Goal: Task Accomplishment & Management: Use online tool/utility

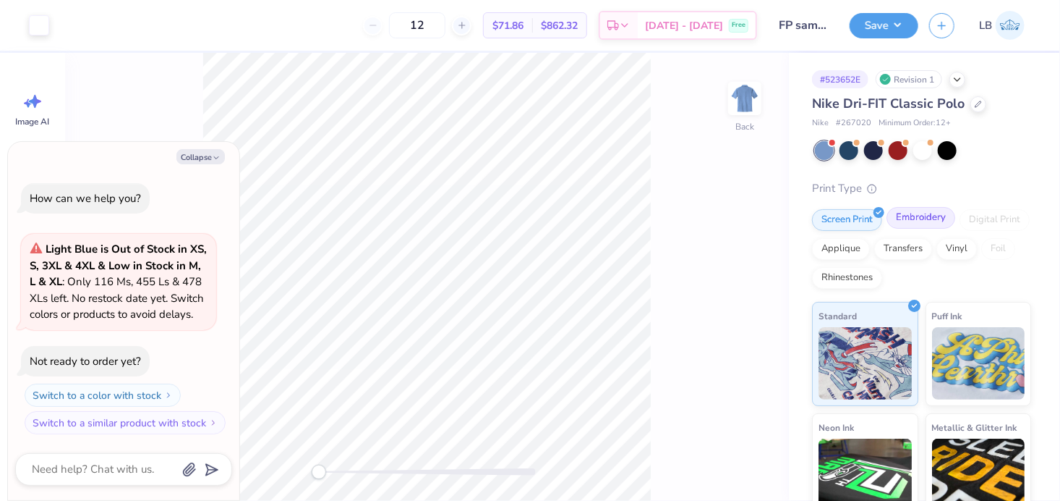
click at [922, 213] on div "Embroidery" at bounding box center [921, 218] width 69 height 22
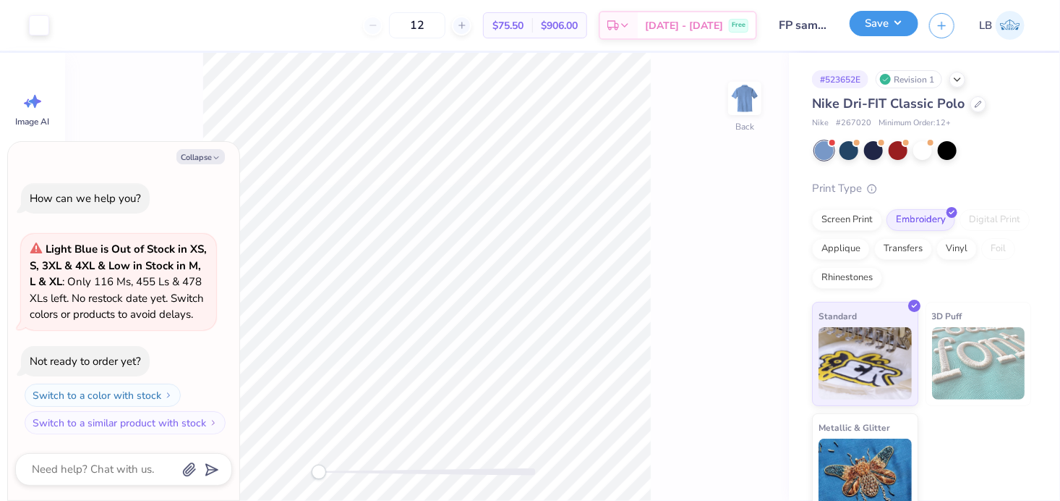
click at [888, 27] on button "Save" at bounding box center [884, 23] width 69 height 25
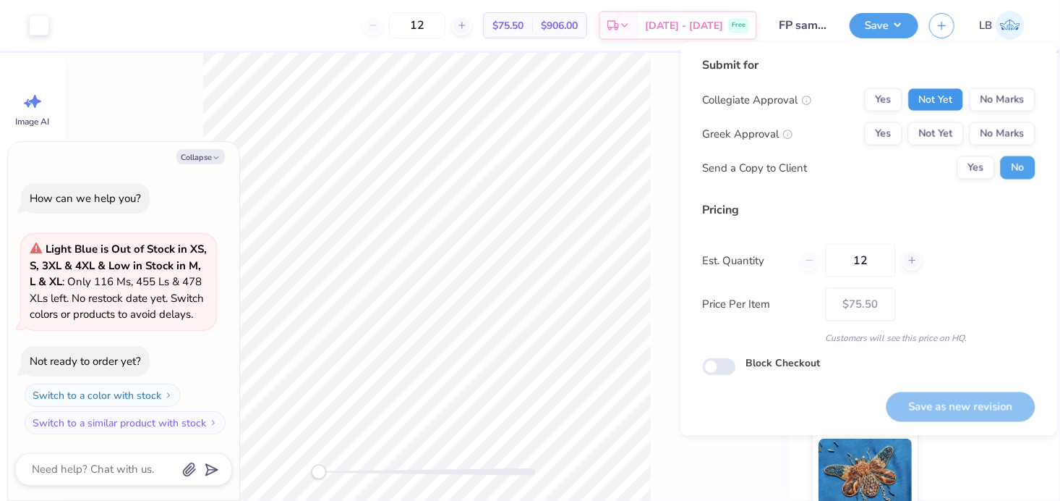
click at [955, 101] on button "Not Yet" at bounding box center [937, 99] width 56 height 23
click at [955, 134] on button "Not Yet" at bounding box center [937, 133] width 56 height 23
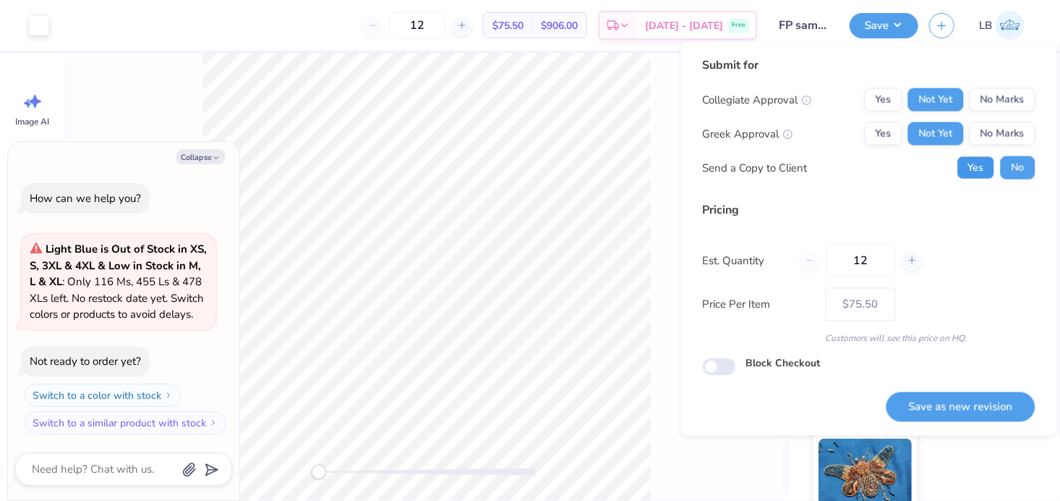
click at [984, 169] on button "Yes" at bounding box center [977, 167] width 38 height 23
click at [981, 412] on button "Save as new revision" at bounding box center [961, 406] width 149 height 30
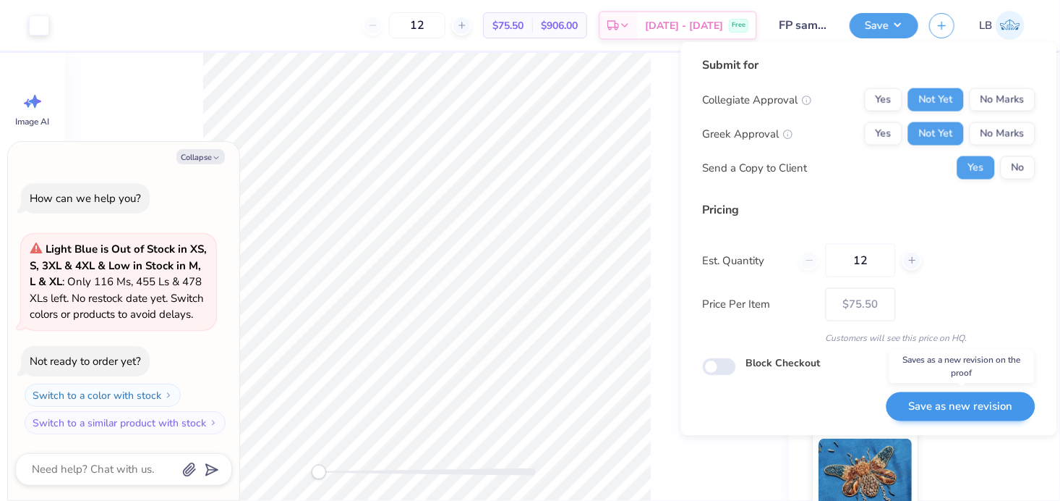
type textarea "x"
type input "– –"
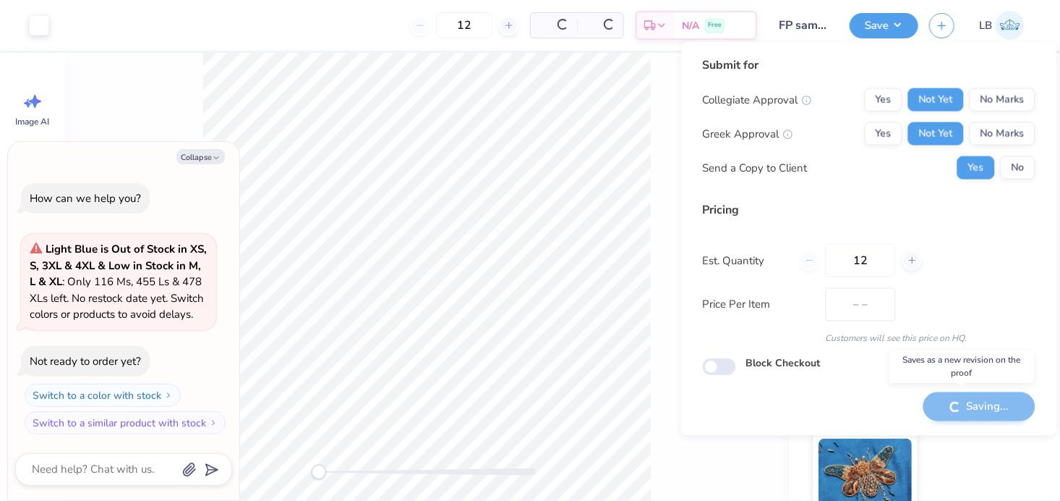
type textarea "x"
type input "$75.50"
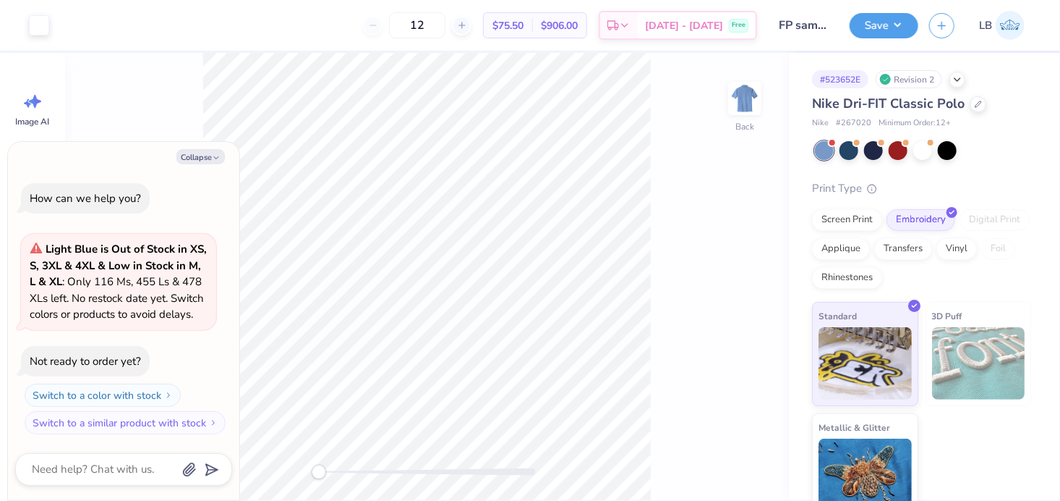
type textarea "x"
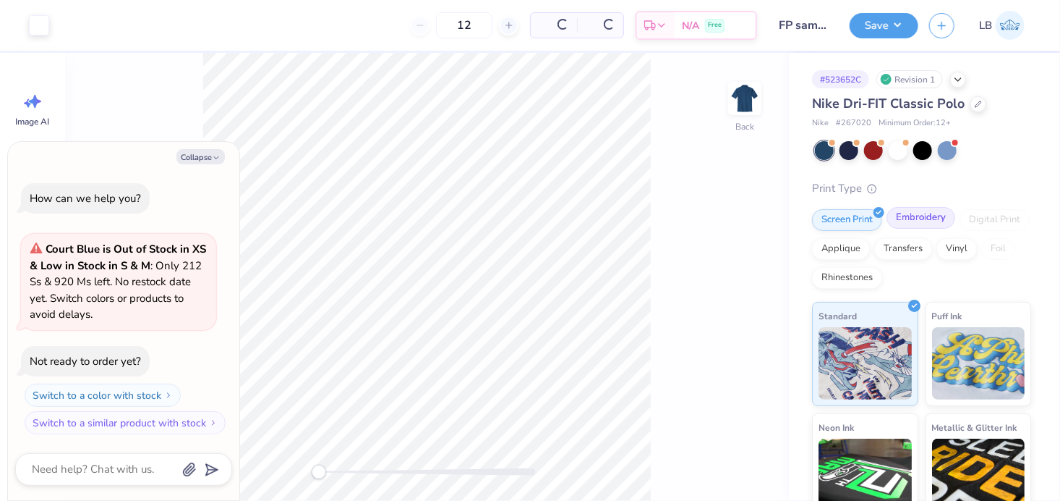
click at [914, 215] on div "Embroidery" at bounding box center [921, 218] width 69 height 22
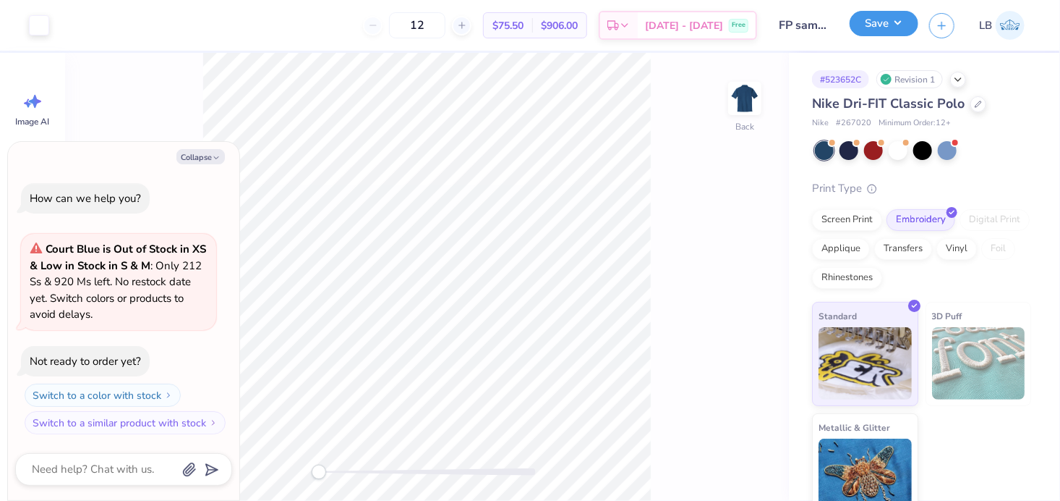
click at [883, 34] on button "Save" at bounding box center [884, 23] width 69 height 25
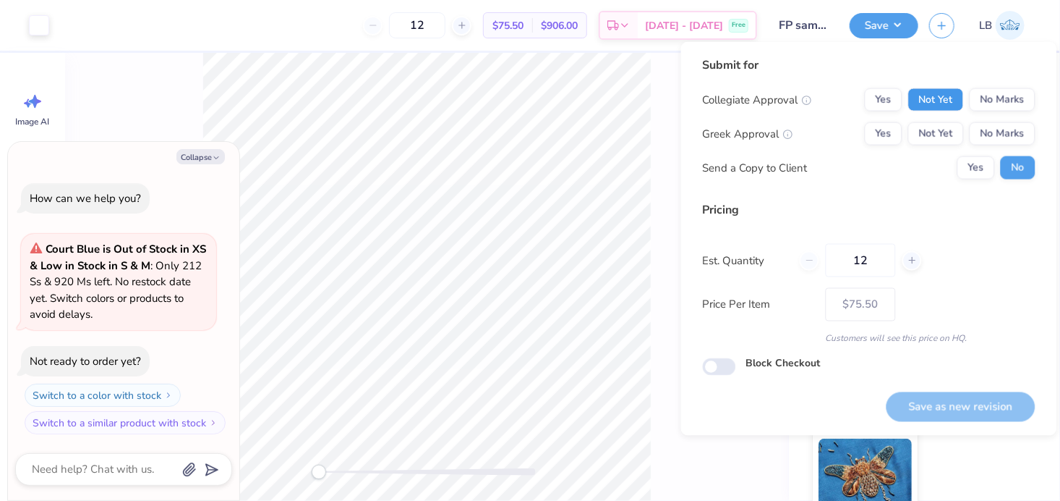
click at [944, 100] on button "Not Yet" at bounding box center [937, 99] width 56 height 23
click at [944, 136] on button "Not Yet" at bounding box center [937, 133] width 56 height 23
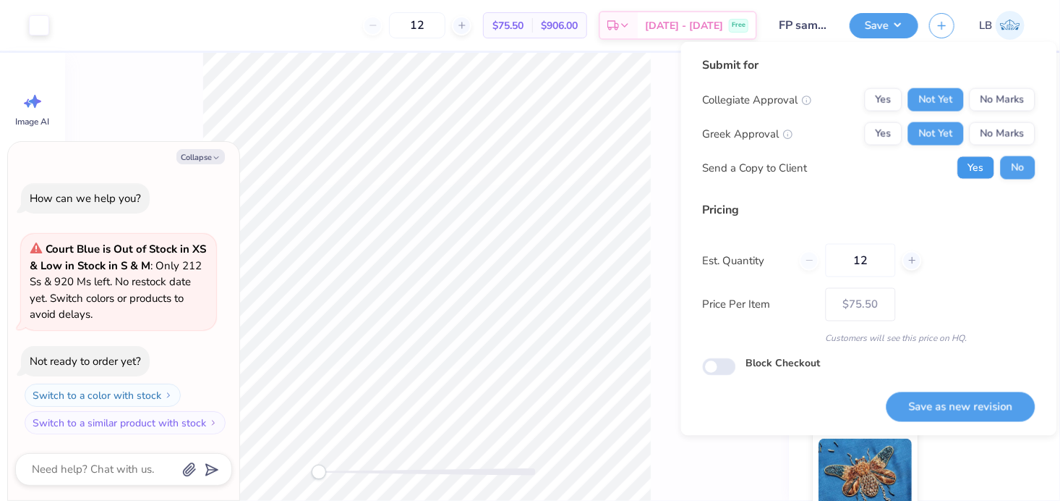
click at [984, 162] on button "Yes" at bounding box center [977, 167] width 38 height 23
click at [182, 150] on button "Collapse" at bounding box center [201, 156] width 48 height 15
type textarea "x"
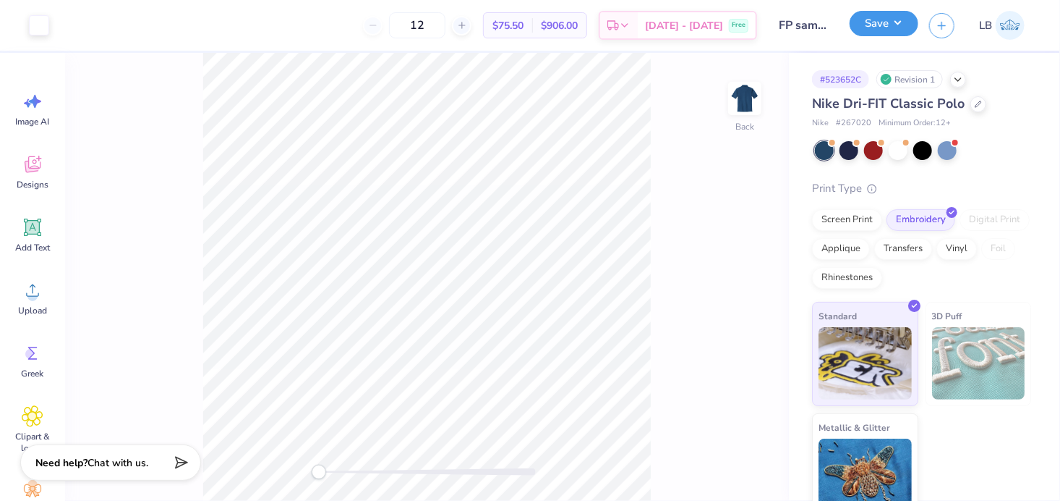
click at [881, 34] on button "Save" at bounding box center [884, 23] width 69 height 25
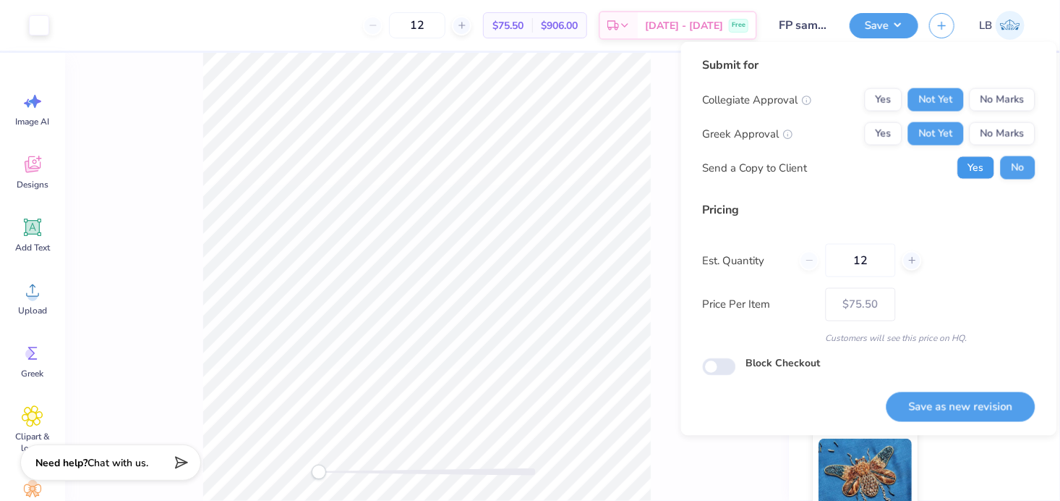
click at [977, 176] on button "Yes" at bounding box center [977, 167] width 38 height 23
click at [972, 414] on button "Save as new revision" at bounding box center [961, 406] width 149 height 30
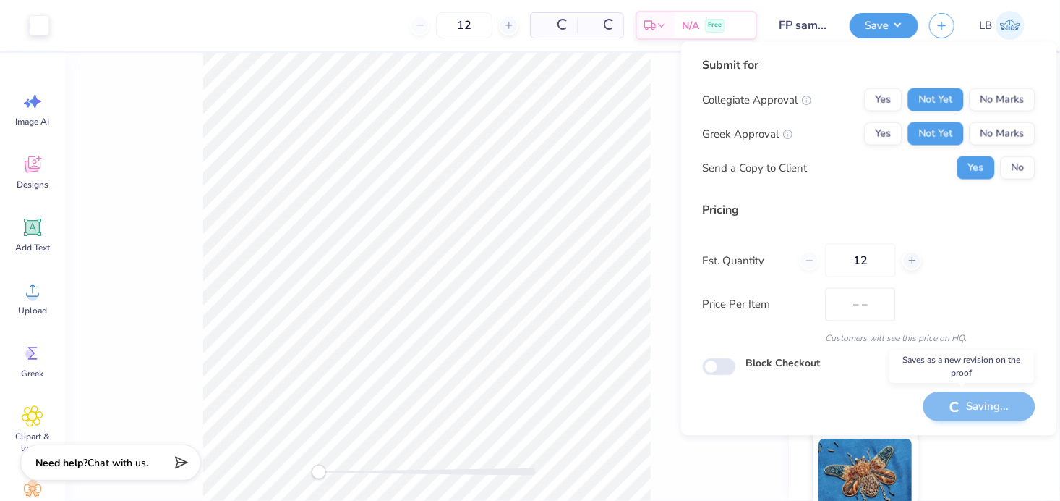
type input "$75.50"
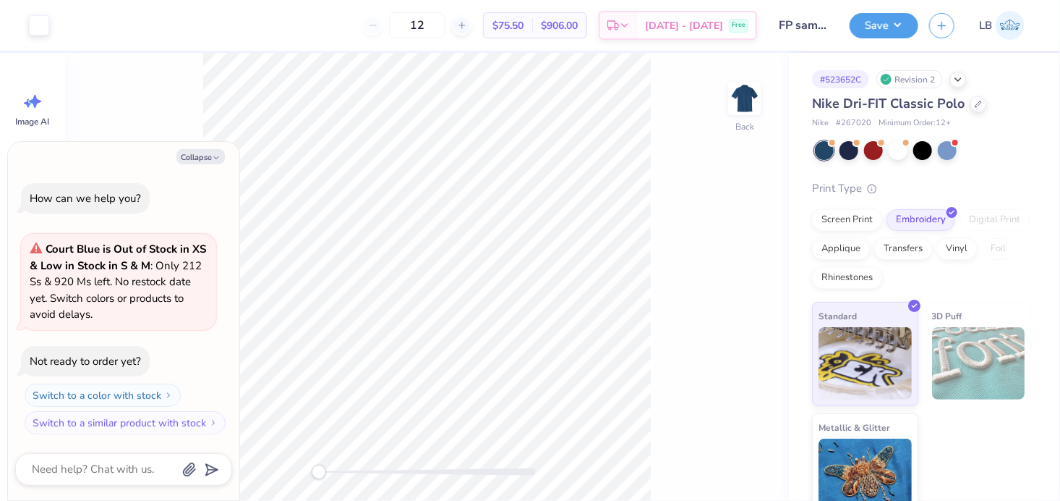
type textarea "x"
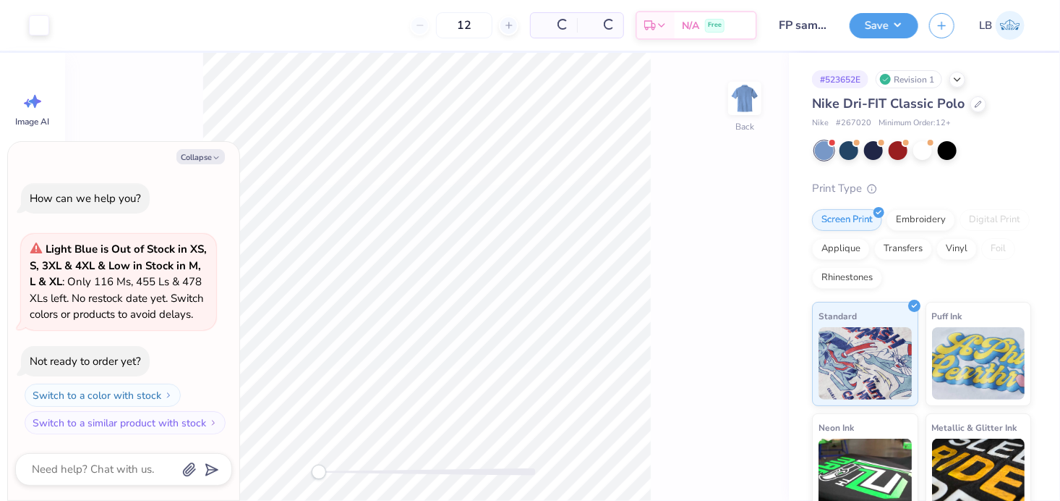
type textarea "x"
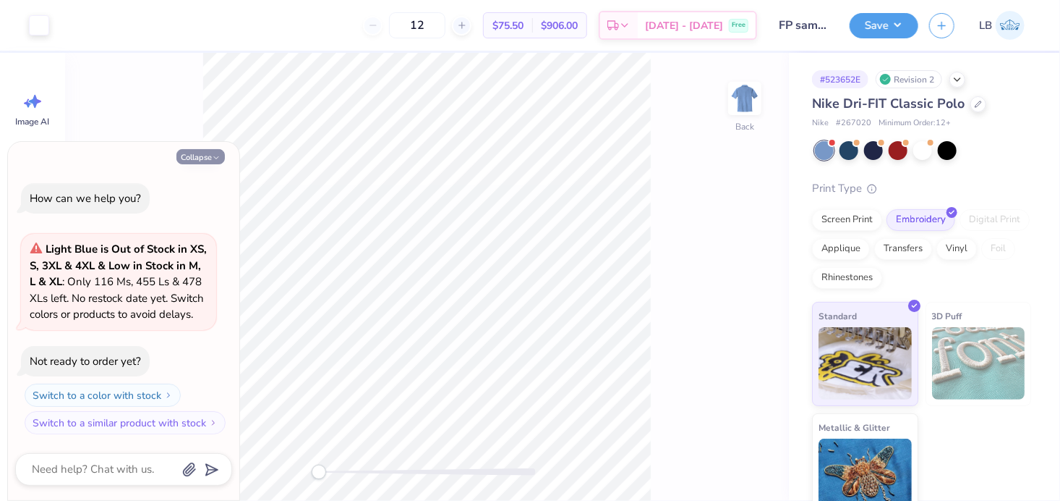
click at [208, 154] on button "Collapse" at bounding box center [201, 156] width 48 height 15
type textarea "x"
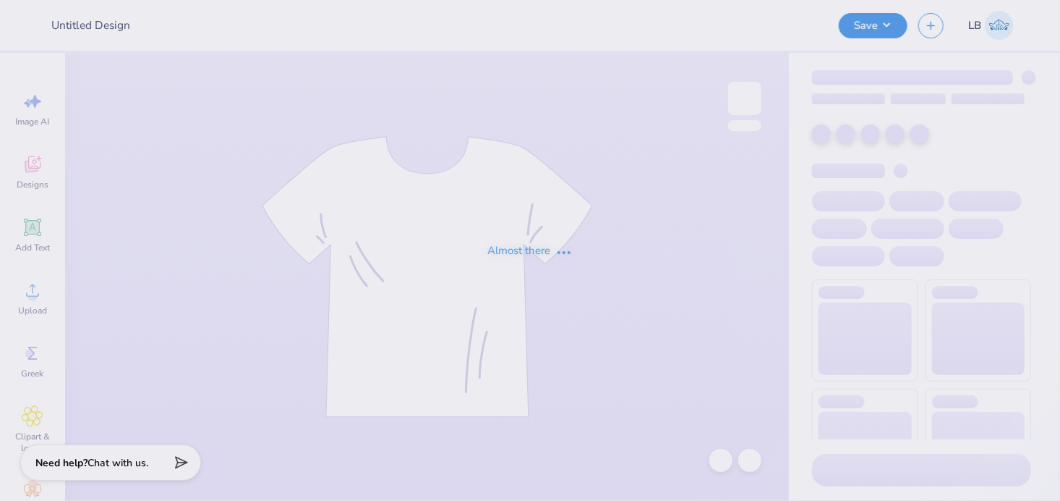
type input "FP sample 2025"
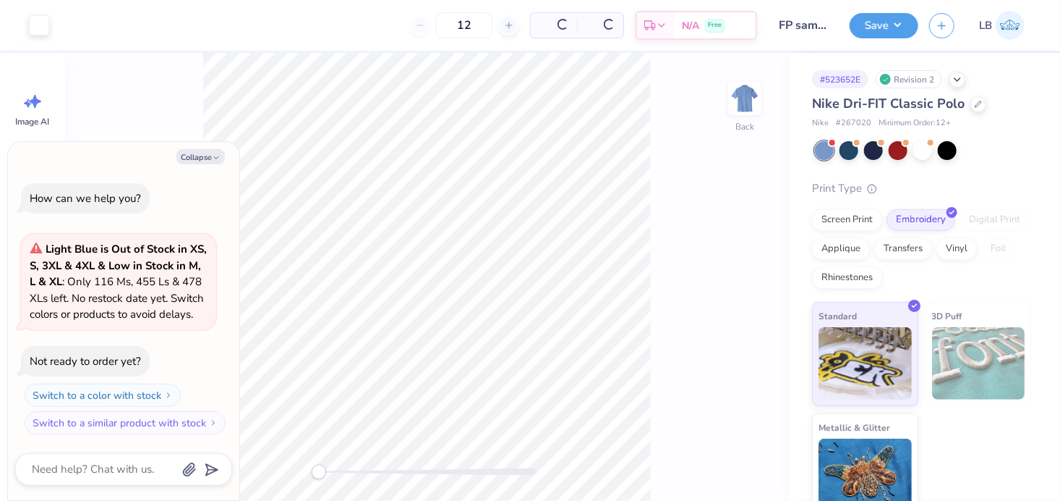
type textarea "x"
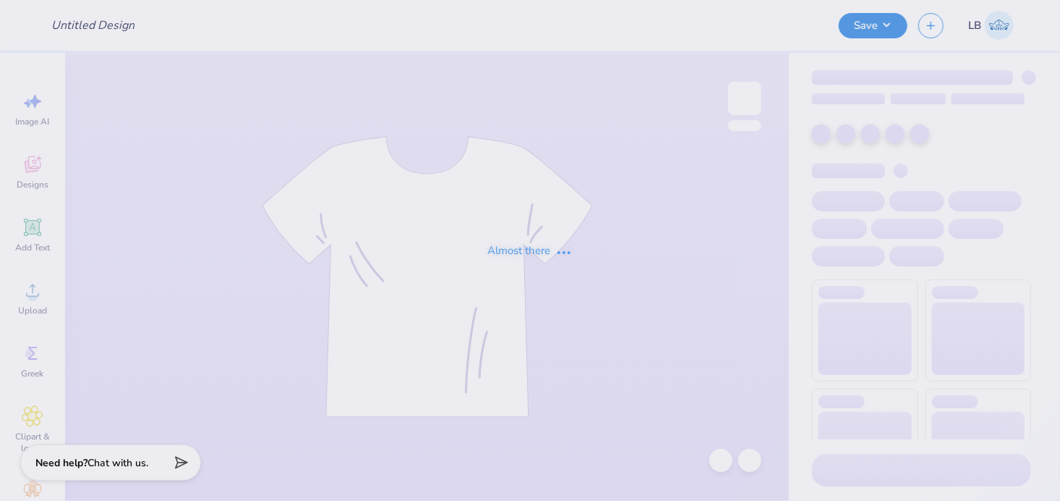
type input "FP sample 2025"
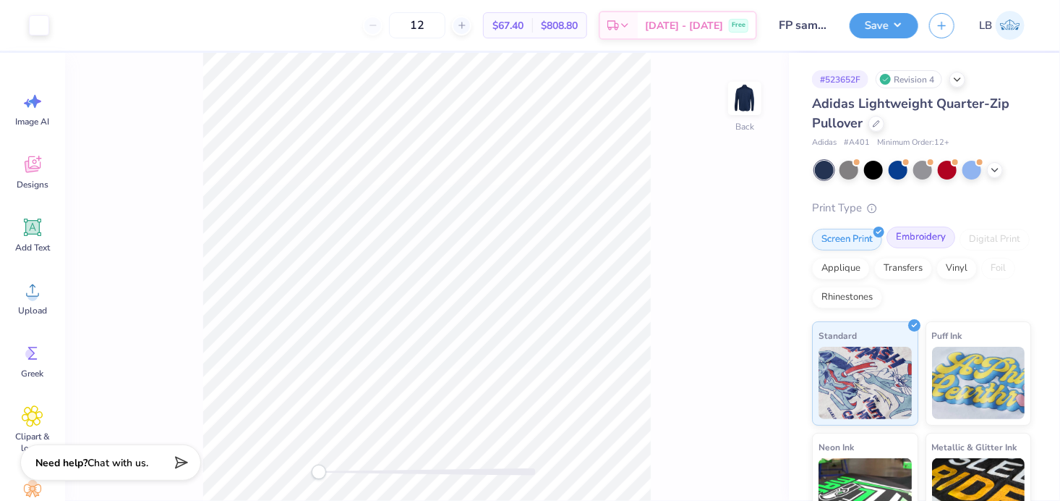
click at [906, 234] on div "Embroidery" at bounding box center [921, 237] width 69 height 22
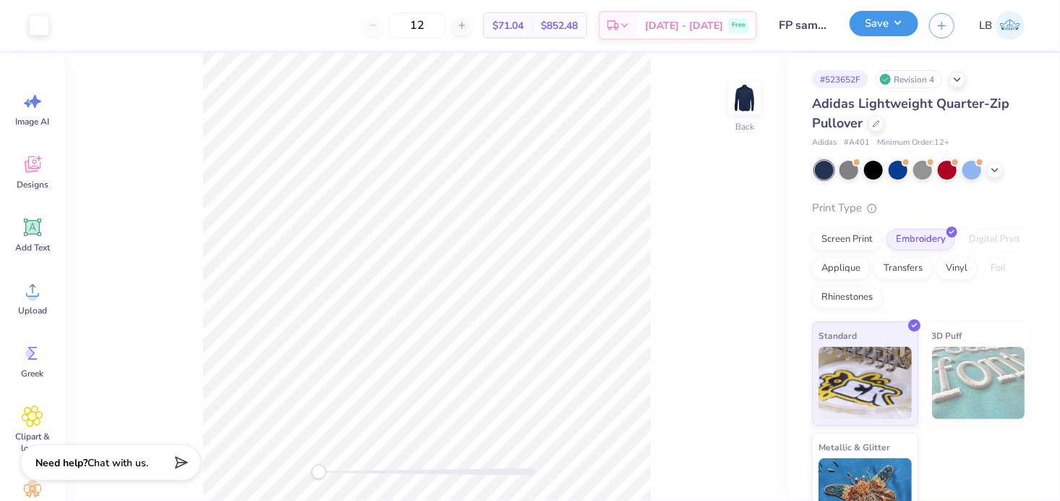
click at [885, 33] on button "Save" at bounding box center [884, 23] width 69 height 25
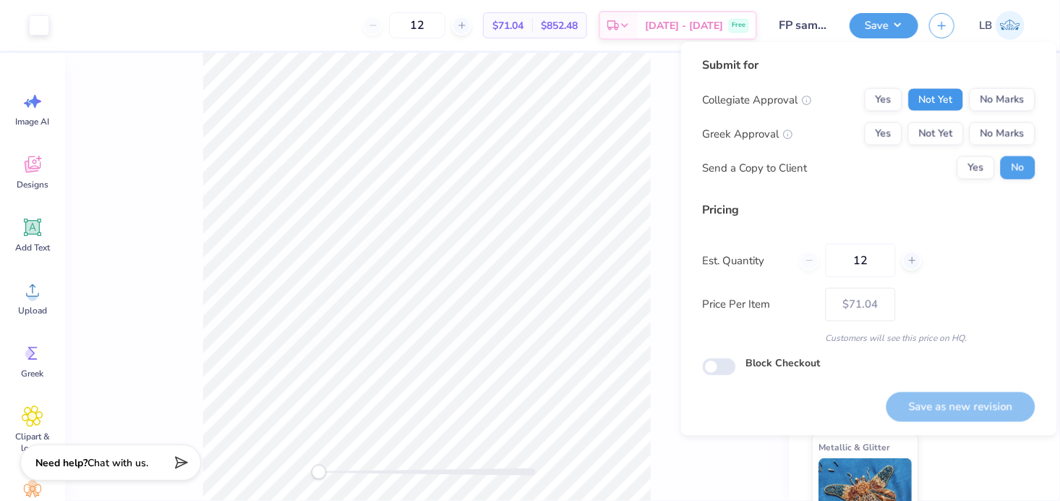
click at [942, 110] on button "Not Yet" at bounding box center [937, 99] width 56 height 23
click at [945, 125] on button "Not Yet" at bounding box center [937, 133] width 56 height 23
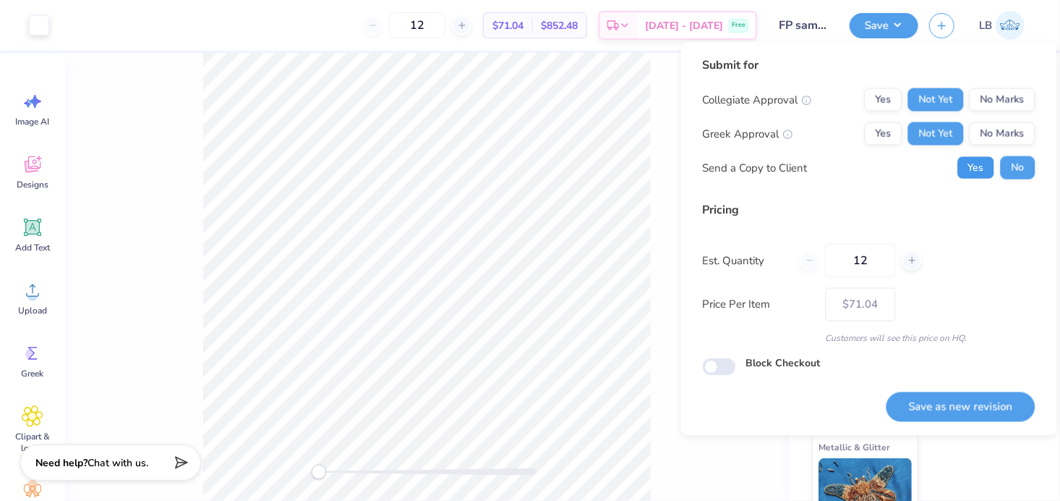
click at [971, 163] on button "Yes" at bounding box center [977, 167] width 38 height 23
click at [964, 402] on button "Save as new revision" at bounding box center [961, 406] width 149 height 30
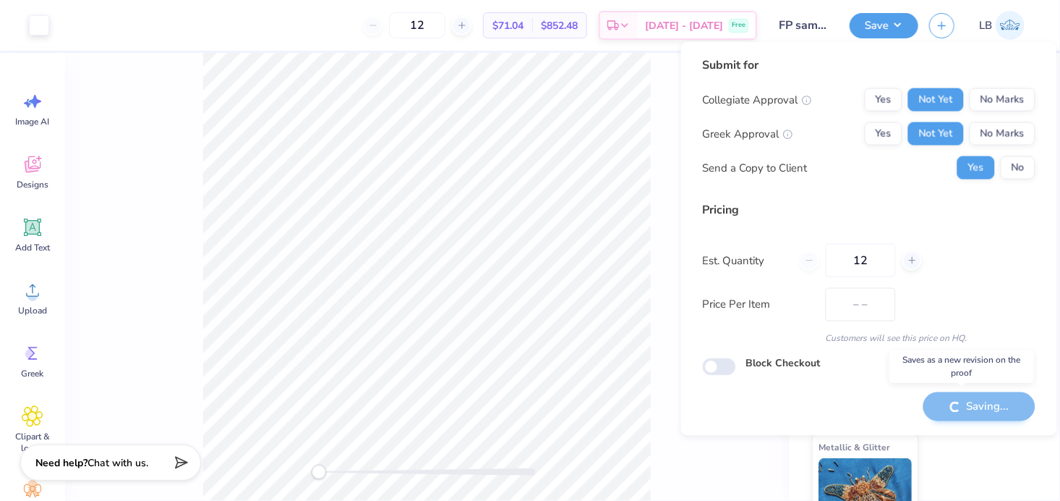
type input "$71.04"
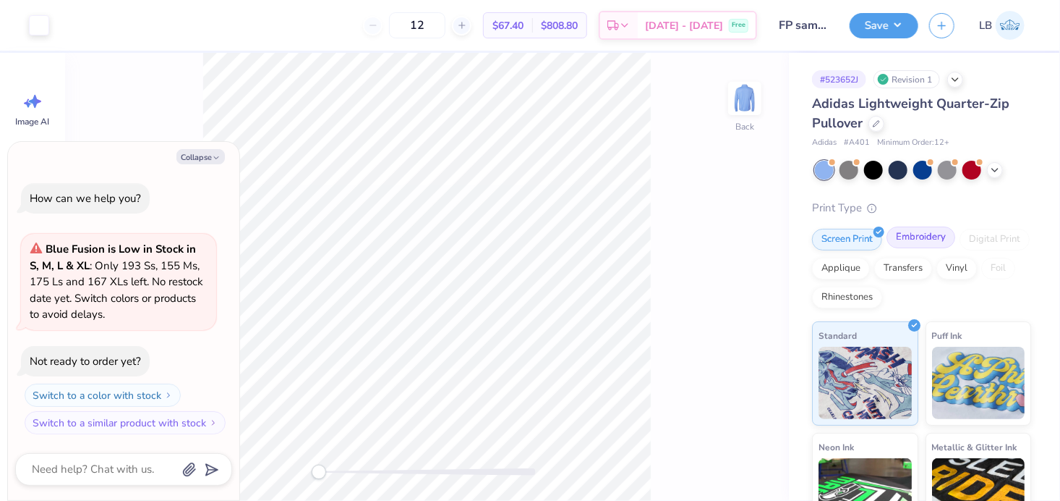
click at [922, 246] on div "Embroidery" at bounding box center [921, 237] width 69 height 22
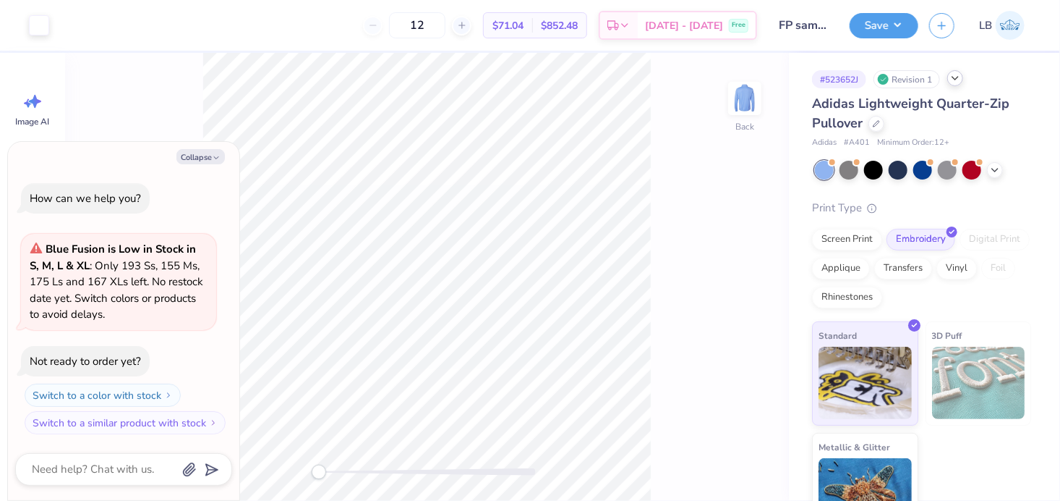
click at [956, 80] on icon at bounding box center [956, 78] width 12 height 12
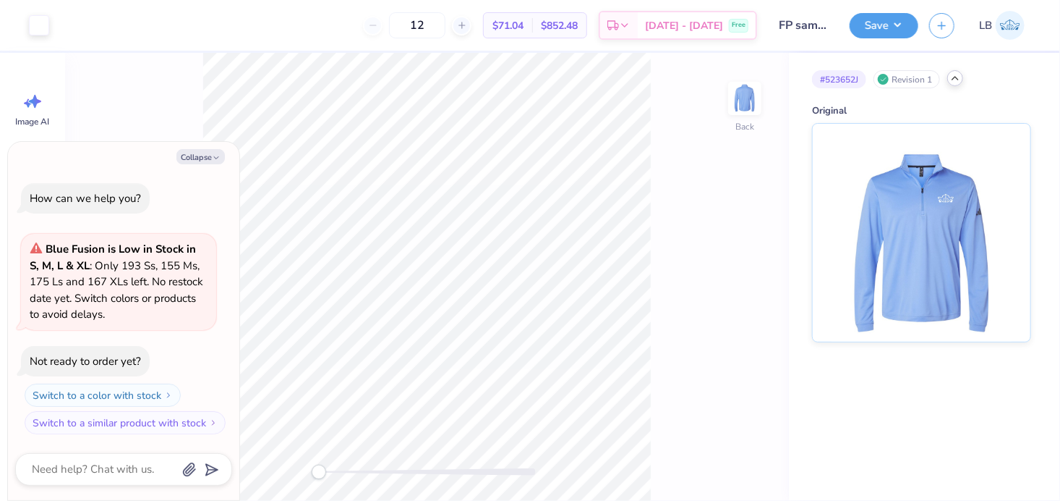
click at [956, 80] on icon at bounding box center [956, 78] width 12 height 12
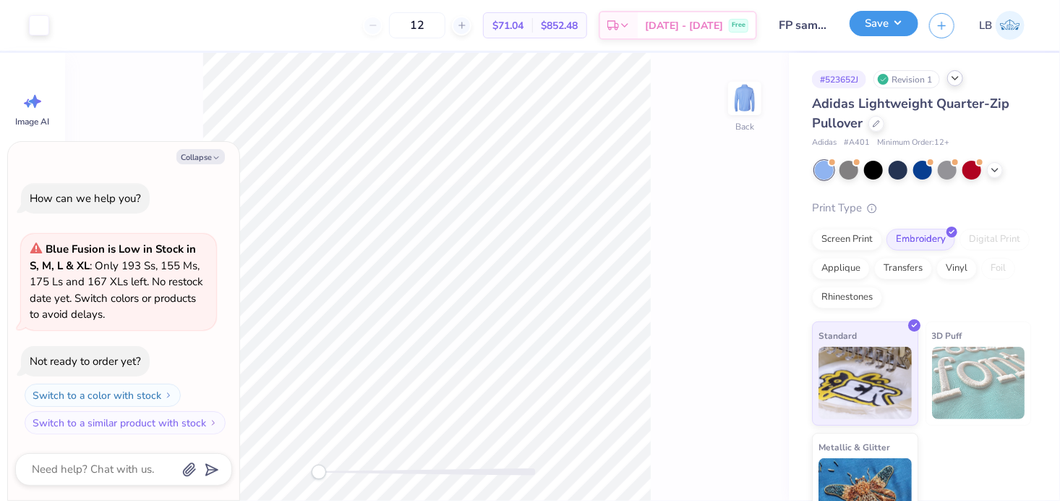
click at [873, 26] on button "Save" at bounding box center [884, 23] width 69 height 25
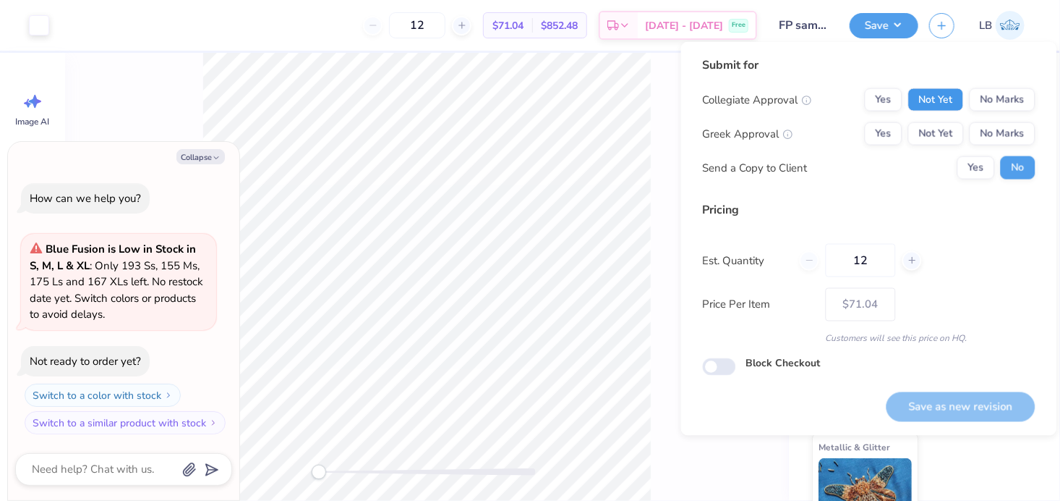
click at [932, 101] on button "Not Yet" at bounding box center [937, 99] width 56 height 23
click at [940, 132] on button "Not Yet" at bounding box center [937, 133] width 56 height 23
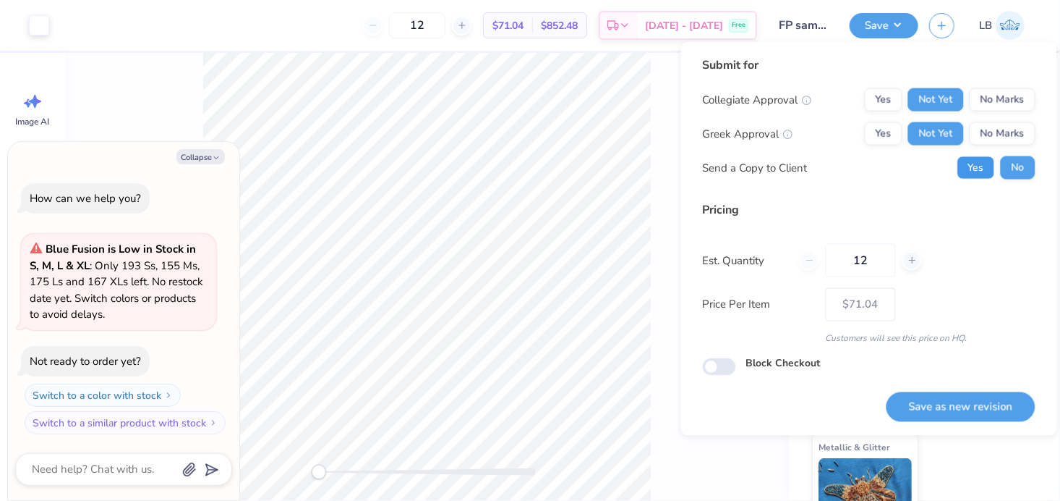
click at [964, 158] on button "Yes" at bounding box center [977, 167] width 38 height 23
click at [966, 412] on button "Save as new revision" at bounding box center [961, 406] width 149 height 30
type textarea "x"
type input "– –"
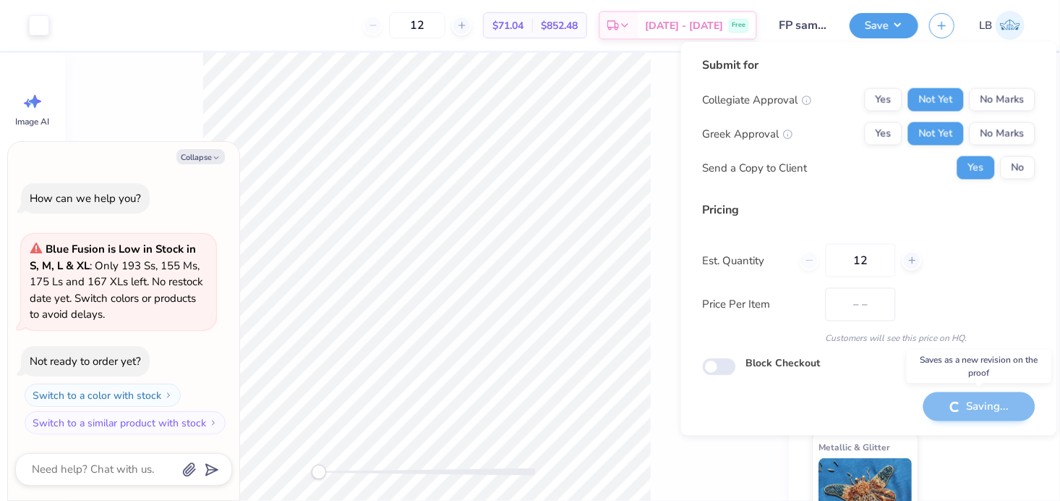
type textarea "x"
type input "$71.04"
type textarea "x"
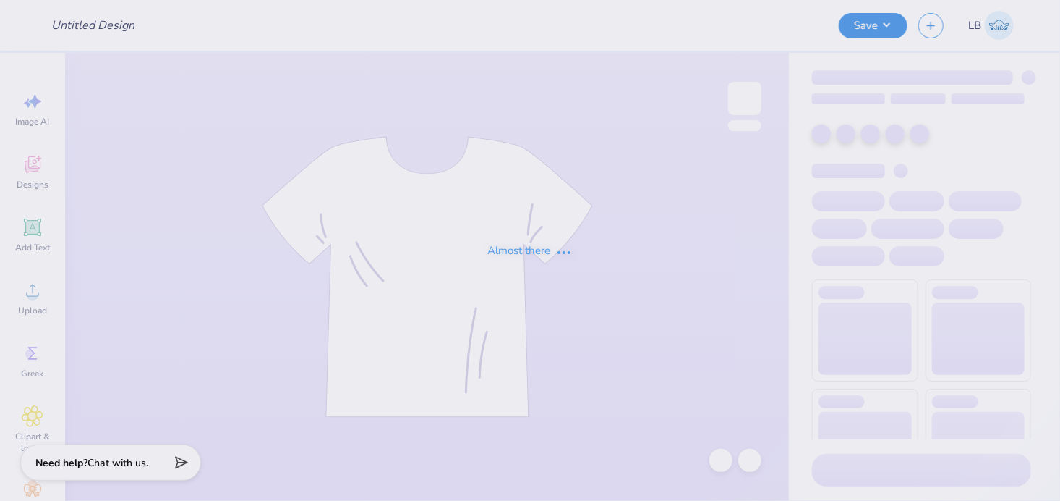
type input "FP sample 2025"
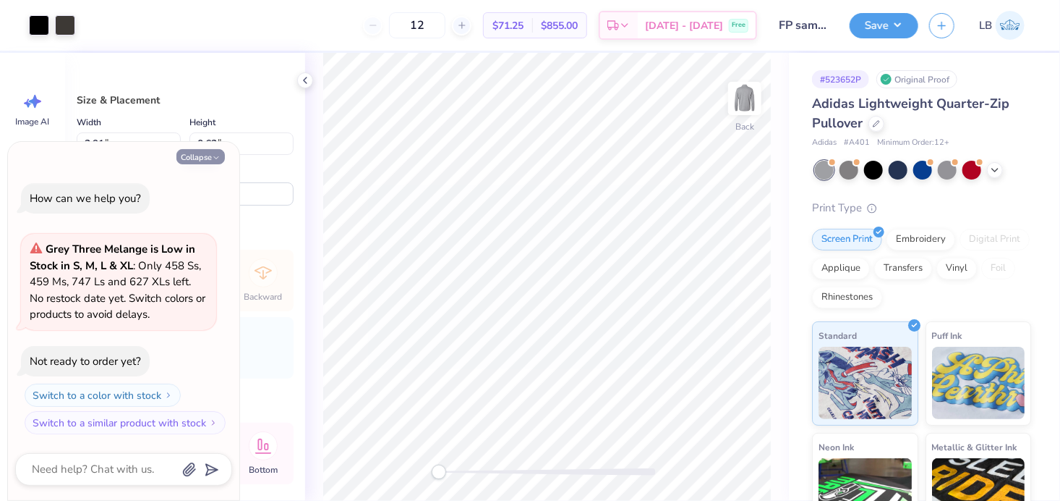
click at [218, 152] on button "Collapse" at bounding box center [201, 156] width 48 height 15
type textarea "x"
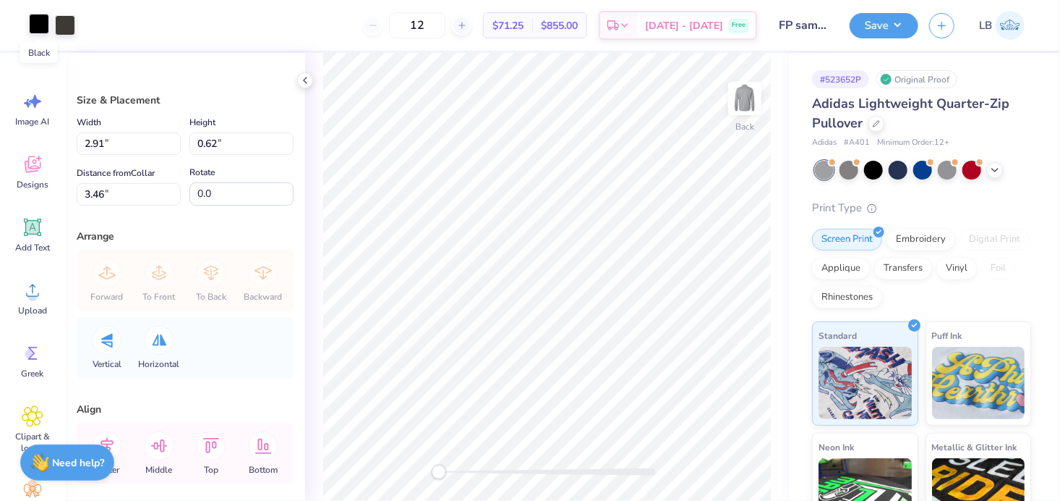
click at [38, 25] on div at bounding box center [39, 24] width 20 height 20
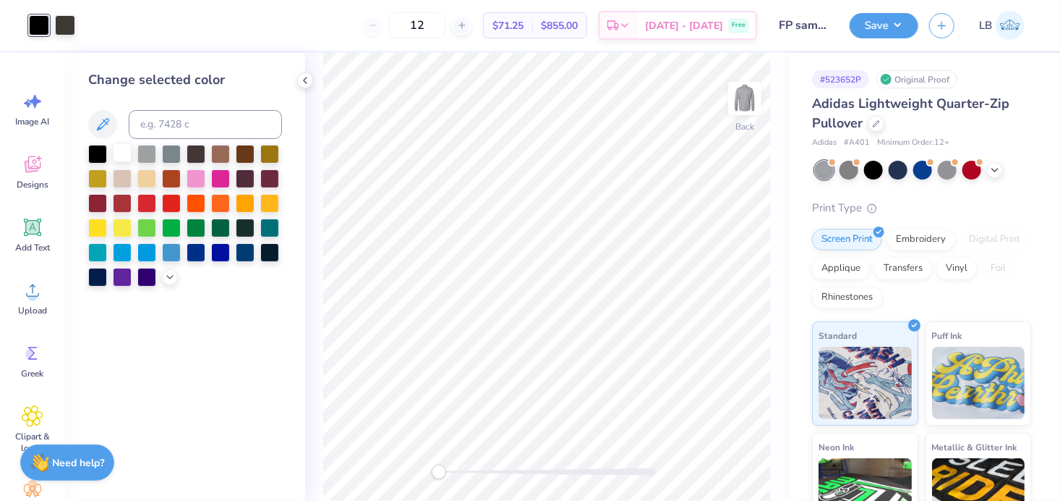
click at [127, 154] on div at bounding box center [122, 152] width 19 height 19
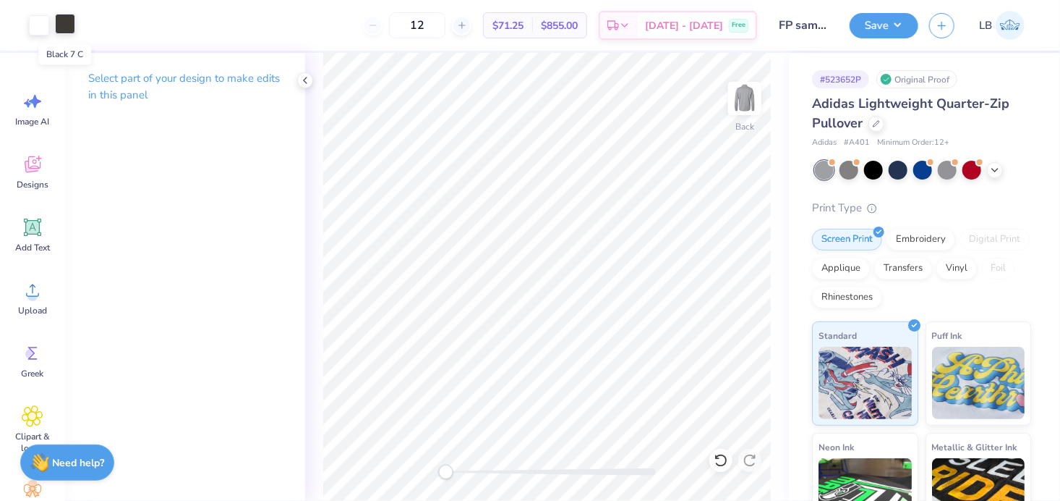
click at [55, 30] on div at bounding box center [65, 24] width 20 height 20
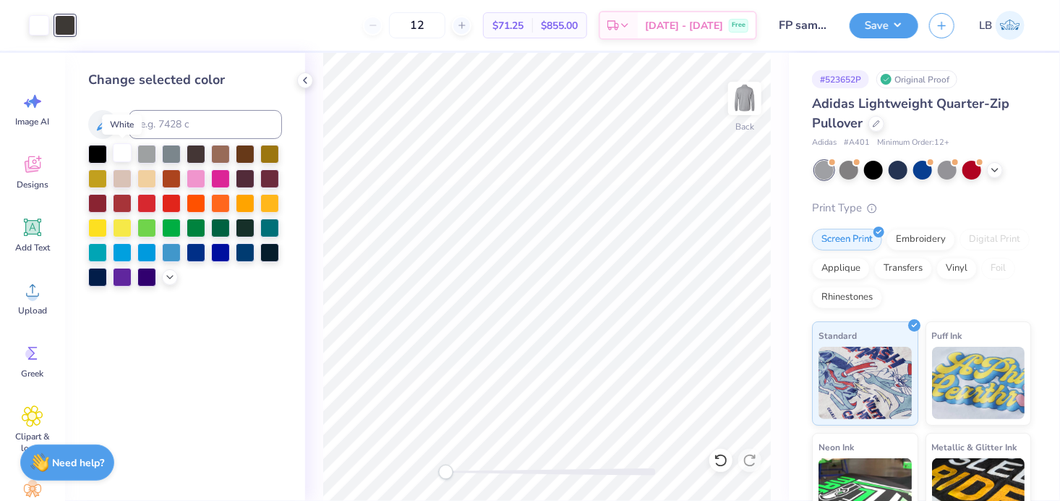
click at [119, 154] on div at bounding box center [122, 152] width 19 height 19
click at [150, 158] on div at bounding box center [146, 152] width 19 height 19
click at [118, 156] on div at bounding box center [122, 152] width 19 height 19
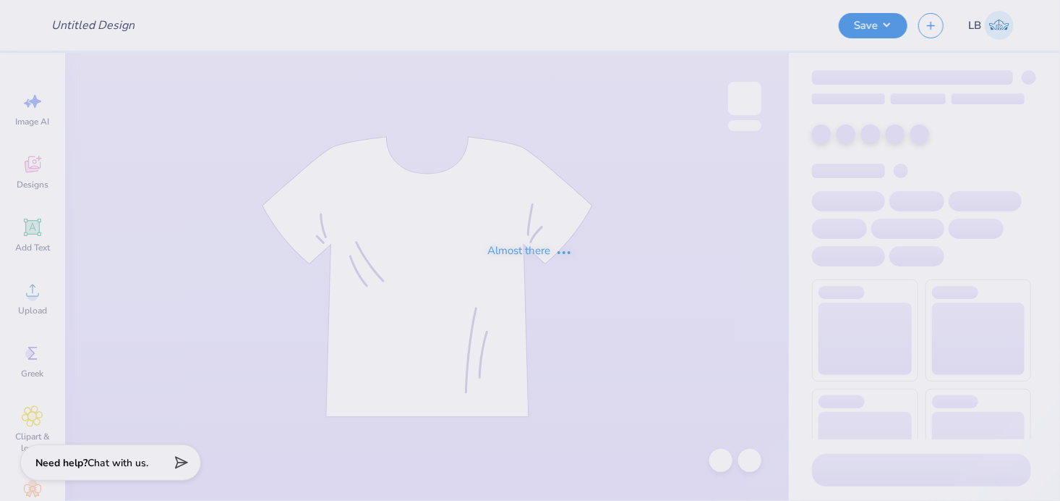
type input "FP sample 2025"
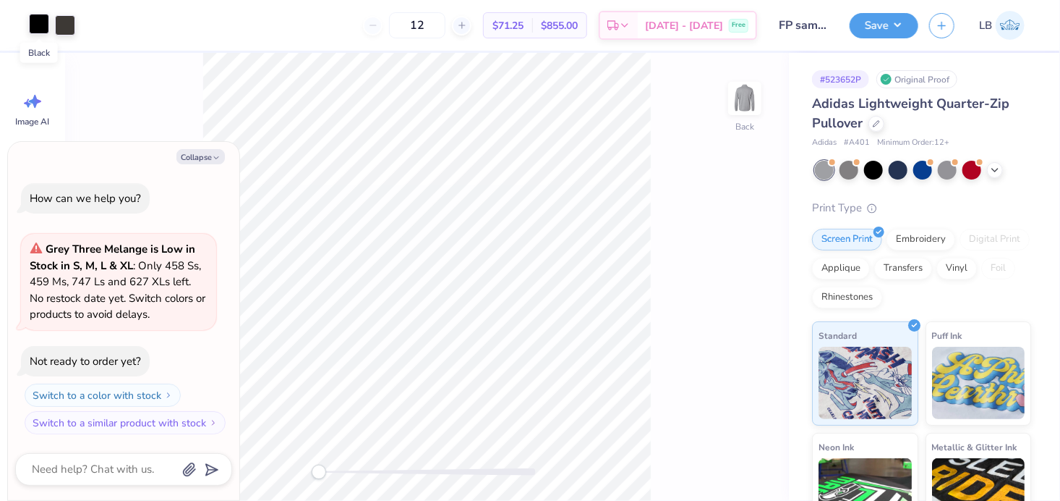
click at [38, 28] on div at bounding box center [39, 24] width 20 height 20
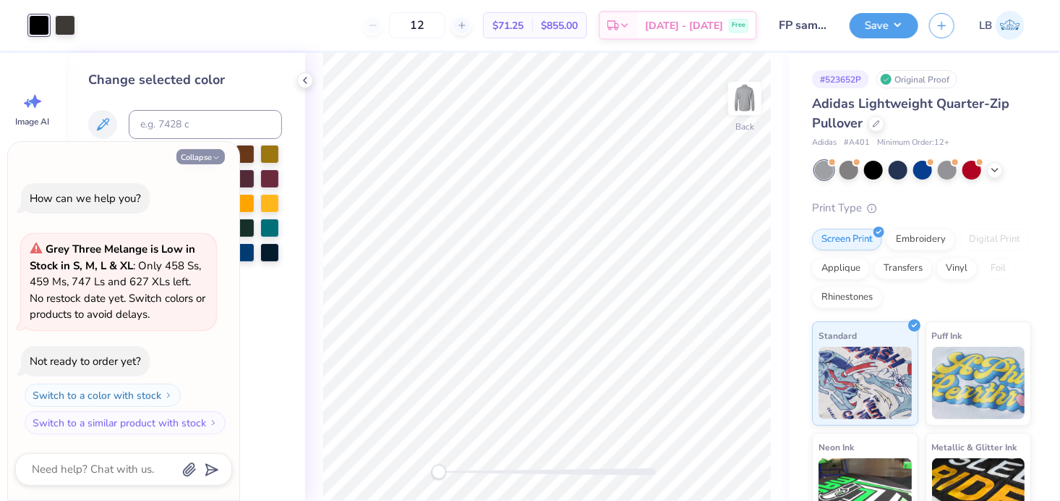
click at [208, 153] on button "Collapse" at bounding box center [201, 156] width 48 height 15
type textarea "x"
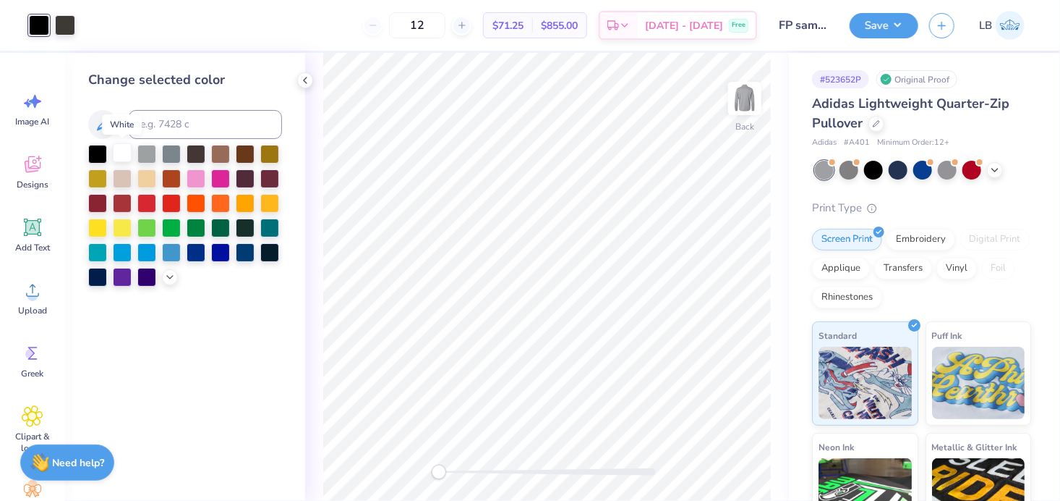
click at [113, 156] on div at bounding box center [122, 152] width 19 height 19
click at [66, 27] on div at bounding box center [65, 24] width 20 height 20
click at [127, 156] on div at bounding box center [122, 152] width 19 height 19
click at [429, 480] on div "Back" at bounding box center [547, 277] width 484 height 448
click at [308, 79] on icon at bounding box center [305, 81] width 12 height 12
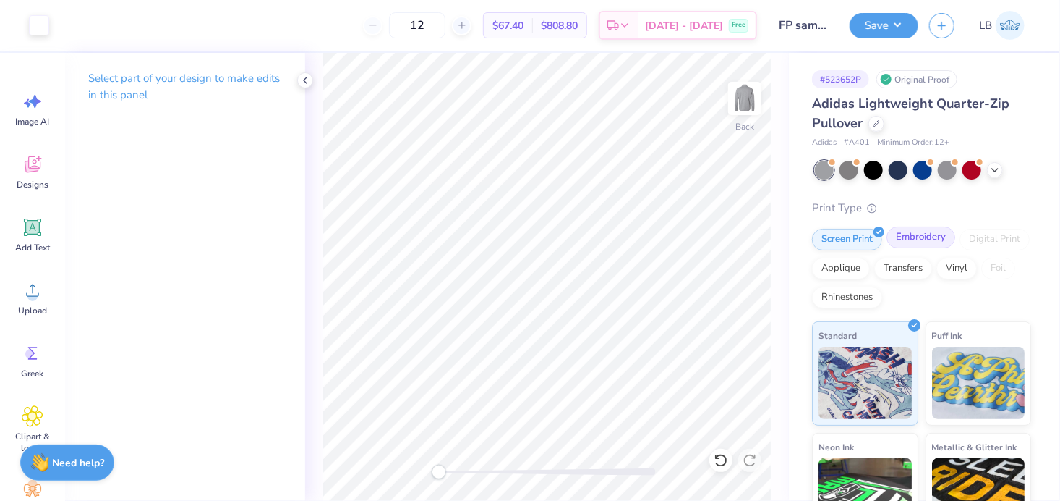
click at [911, 237] on div "Embroidery" at bounding box center [921, 237] width 69 height 22
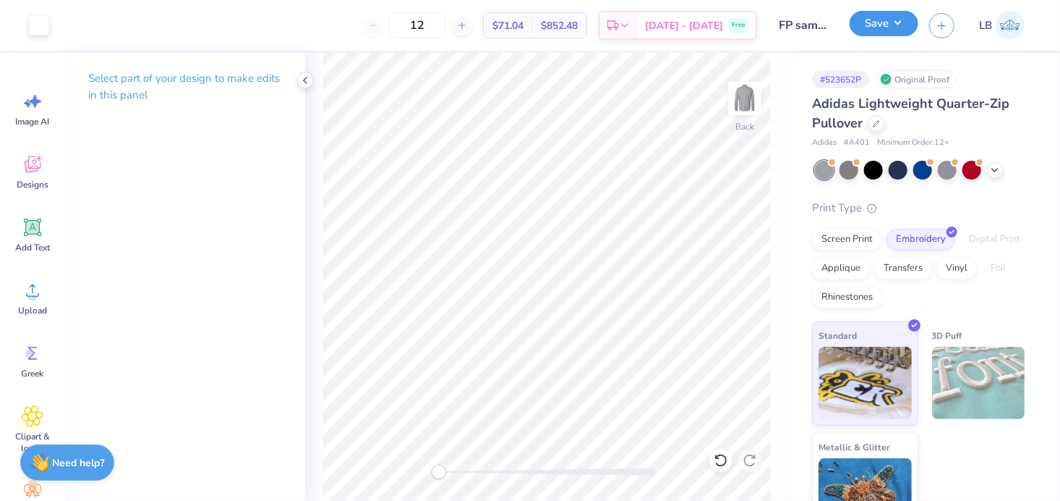
click at [883, 27] on button "Save" at bounding box center [884, 23] width 69 height 25
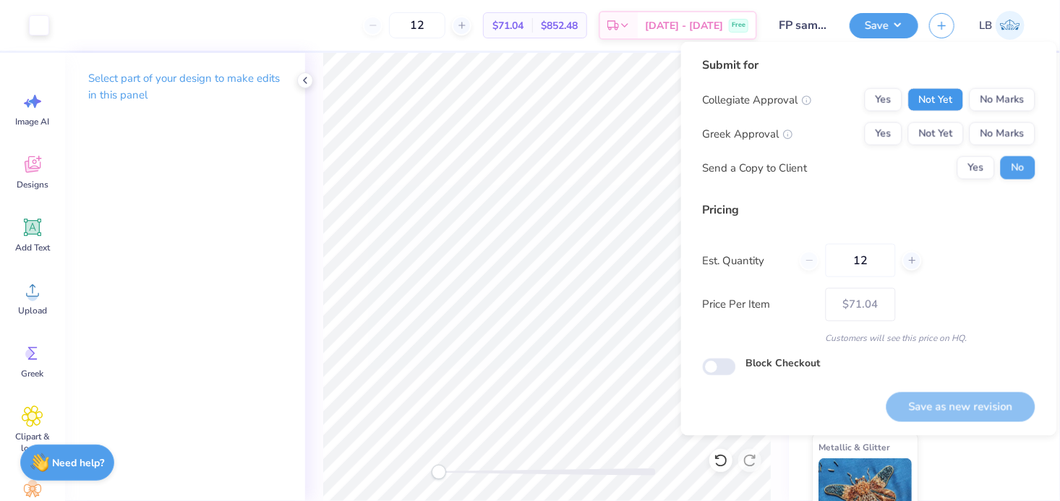
click at [942, 103] on button "Not Yet" at bounding box center [937, 99] width 56 height 23
click at [940, 136] on button "Not Yet" at bounding box center [937, 133] width 56 height 23
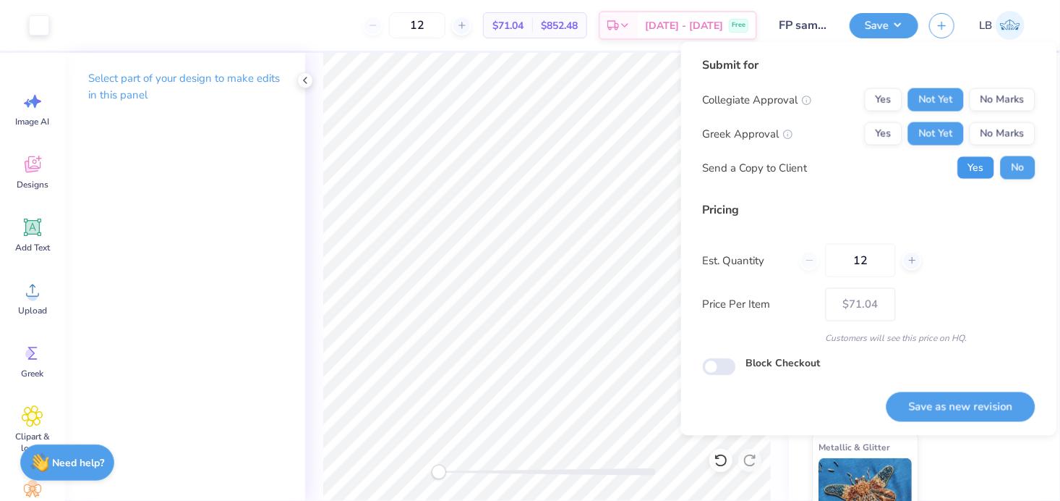
click at [976, 164] on button "Yes" at bounding box center [977, 167] width 38 height 23
click at [964, 414] on button "Save as new revision" at bounding box center [961, 406] width 149 height 30
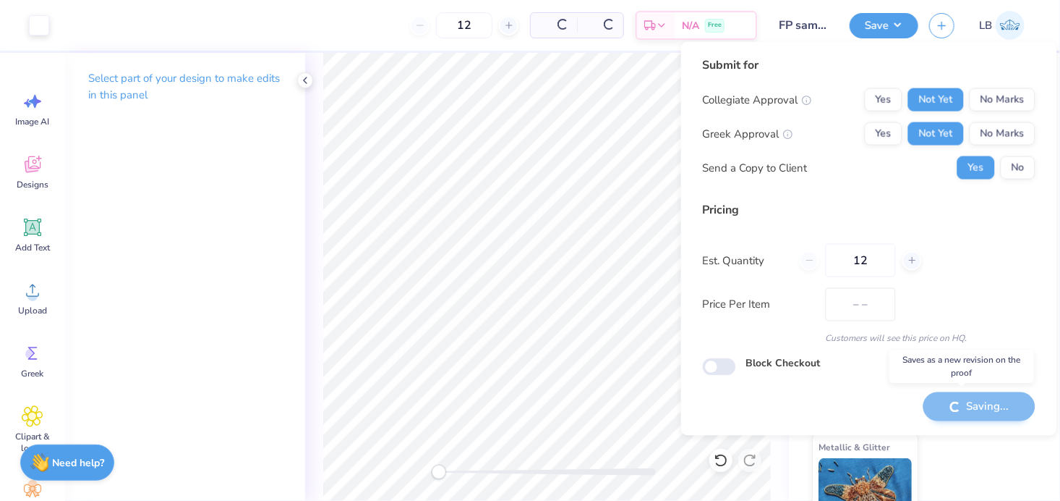
type input "$71.04"
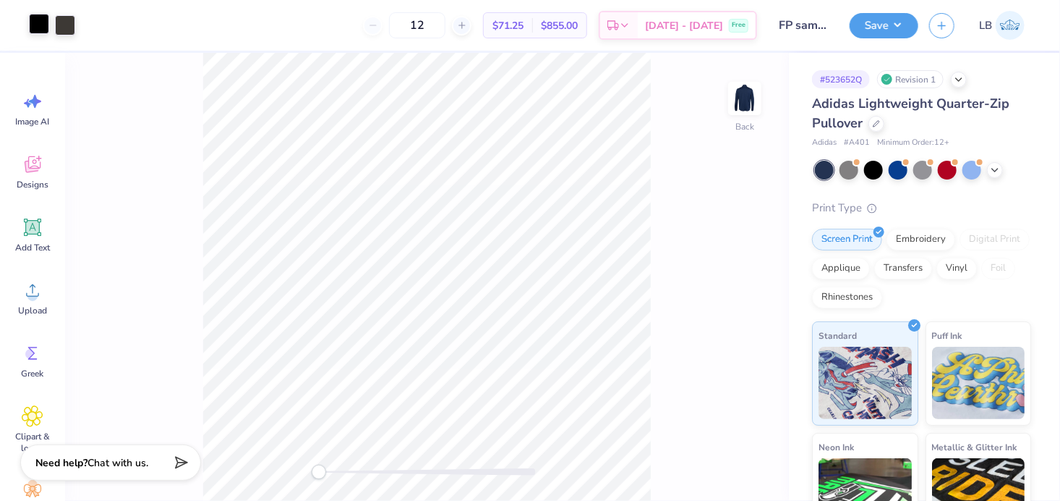
click at [47, 25] on div at bounding box center [39, 24] width 20 height 20
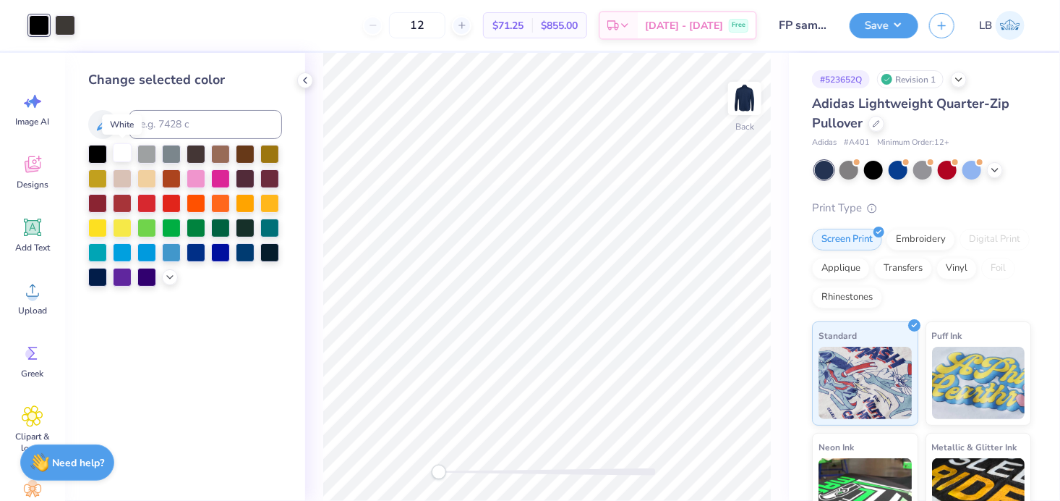
click at [122, 155] on div at bounding box center [122, 152] width 19 height 19
click at [64, 23] on div at bounding box center [65, 24] width 20 height 20
click at [124, 152] on div at bounding box center [122, 152] width 19 height 19
click at [309, 80] on icon at bounding box center [305, 81] width 12 height 12
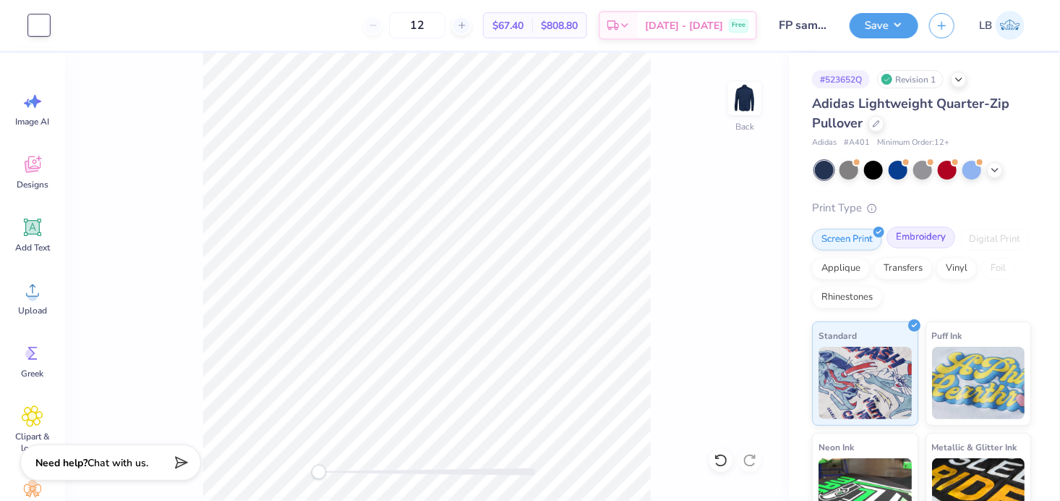
click at [919, 237] on div "Embroidery" at bounding box center [921, 237] width 69 height 22
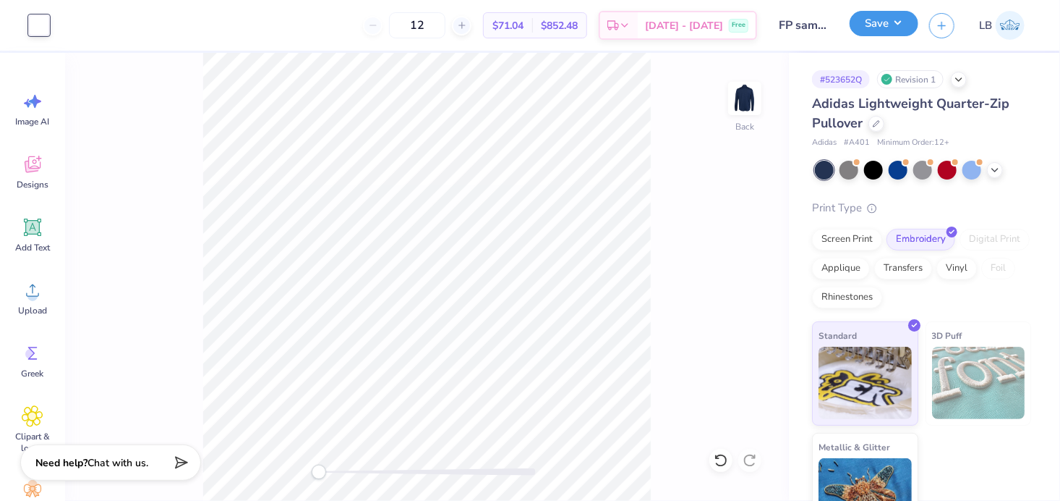
click at [880, 25] on button "Save" at bounding box center [884, 23] width 69 height 25
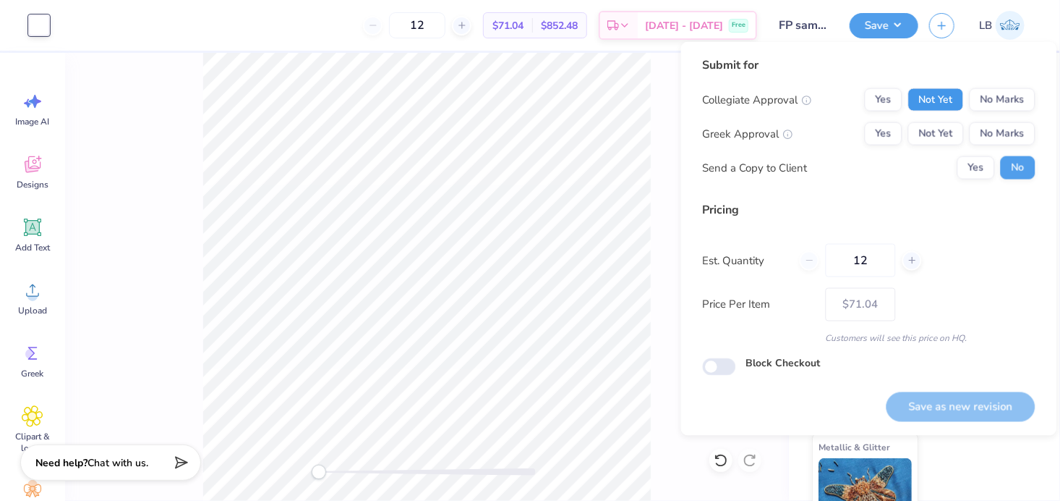
click at [931, 95] on button "Not Yet" at bounding box center [937, 99] width 56 height 23
click at [935, 121] on div "Collegiate Approval Yes Not Yet No Marks Greek Approval Yes Not Yet No Marks Se…" at bounding box center [869, 133] width 333 height 91
click at [937, 129] on button "Not Yet" at bounding box center [937, 133] width 56 height 23
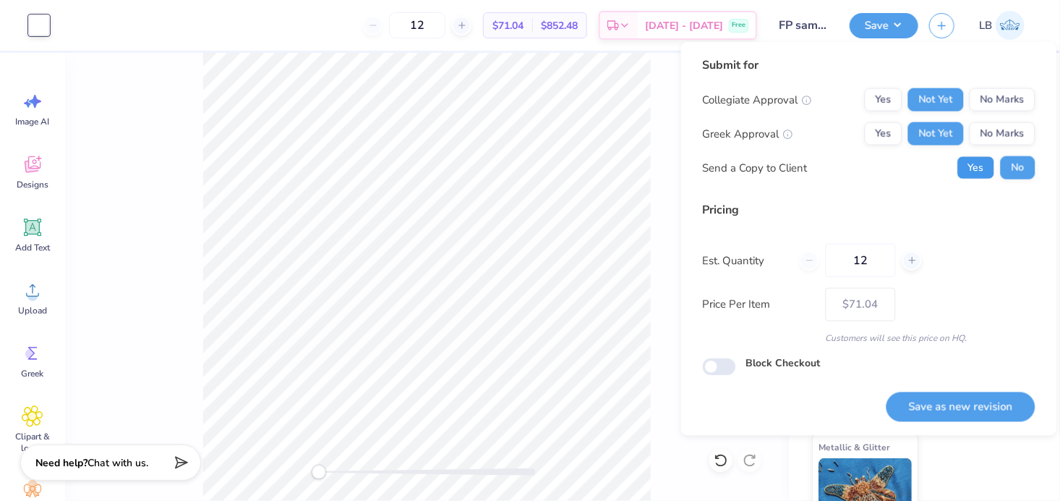
click at [970, 165] on button "Yes" at bounding box center [977, 167] width 38 height 23
click at [943, 407] on button "Save as new revision" at bounding box center [961, 406] width 149 height 30
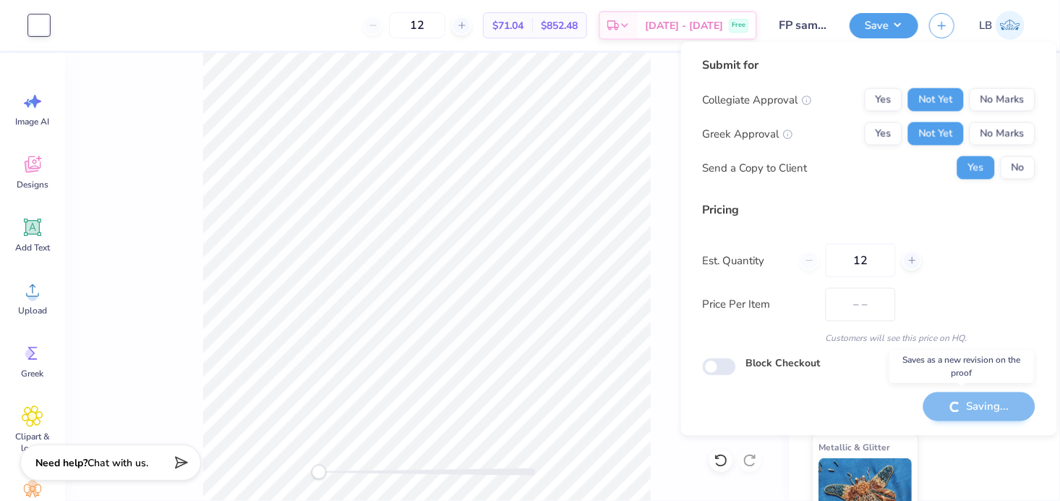
type input "$71.04"
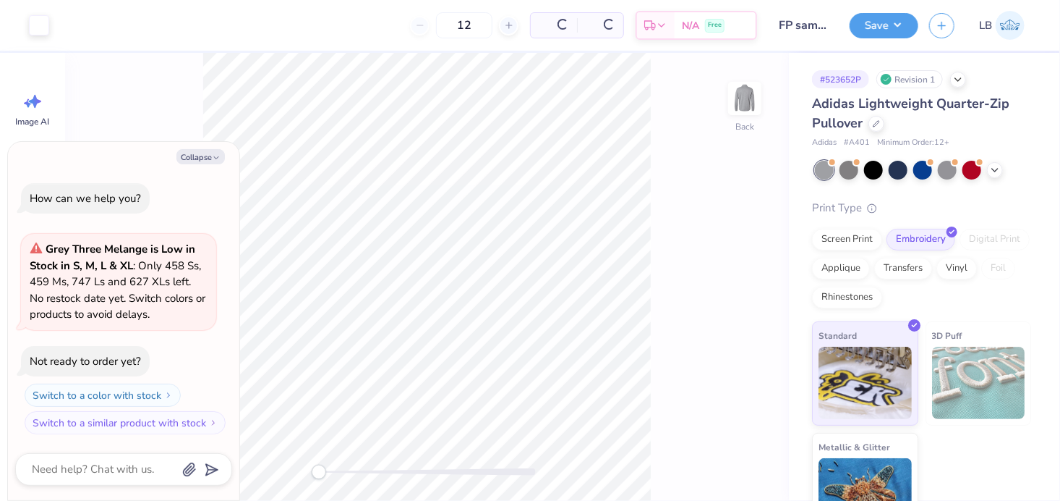
type textarea "x"
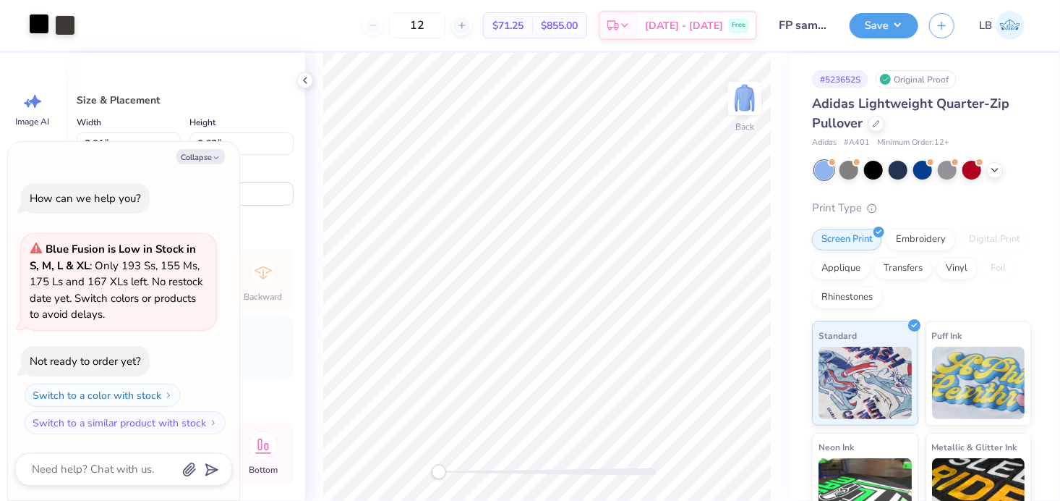
click at [42, 31] on div at bounding box center [39, 24] width 20 height 20
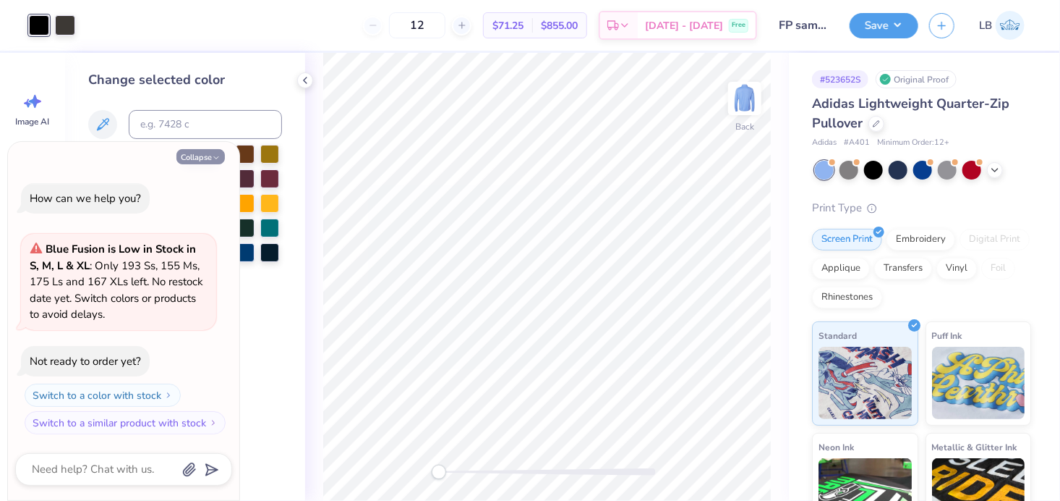
click at [198, 154] on button "Collapse" at bounding box center [201, 156] width 48 height 15
type textarea "x"
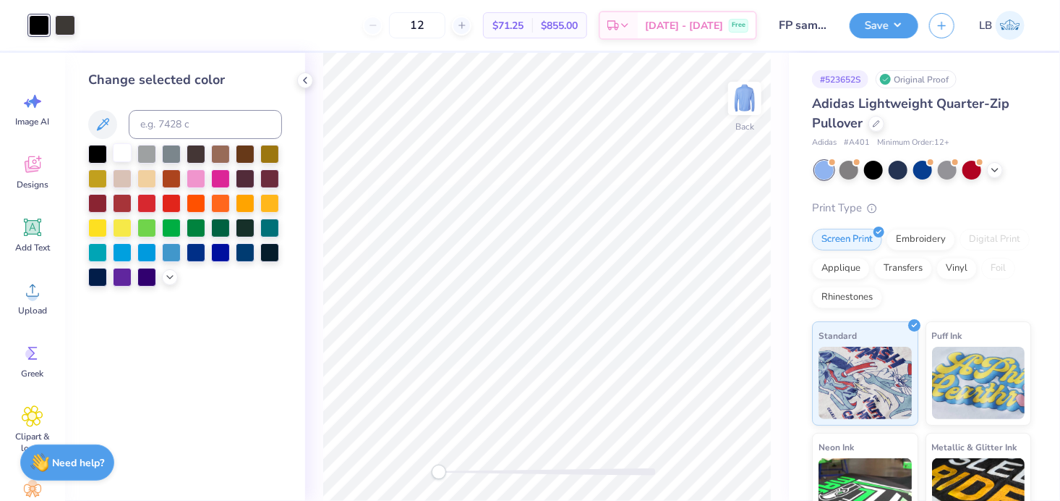
click at [123, 153] on div at bounding box center [122, 152] width 19 height 19
click at [64, 22] on div at bounding box center [65, 24] width 20 height 20
click at [120, 156] on div at bounding box center [122, 152] width 19 height 19
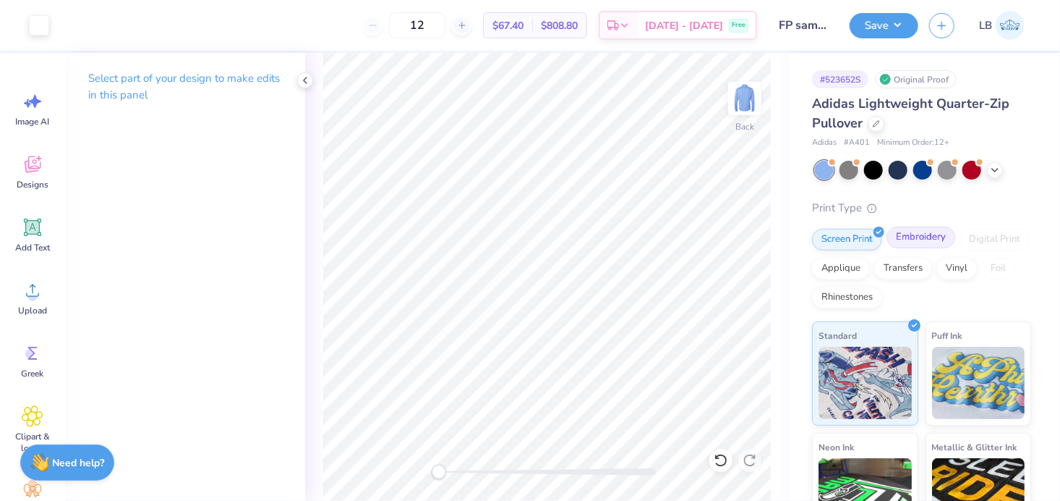
click at [927, 241] on div "Embroidery" at bounding box center [921, 237] width 69 height 22
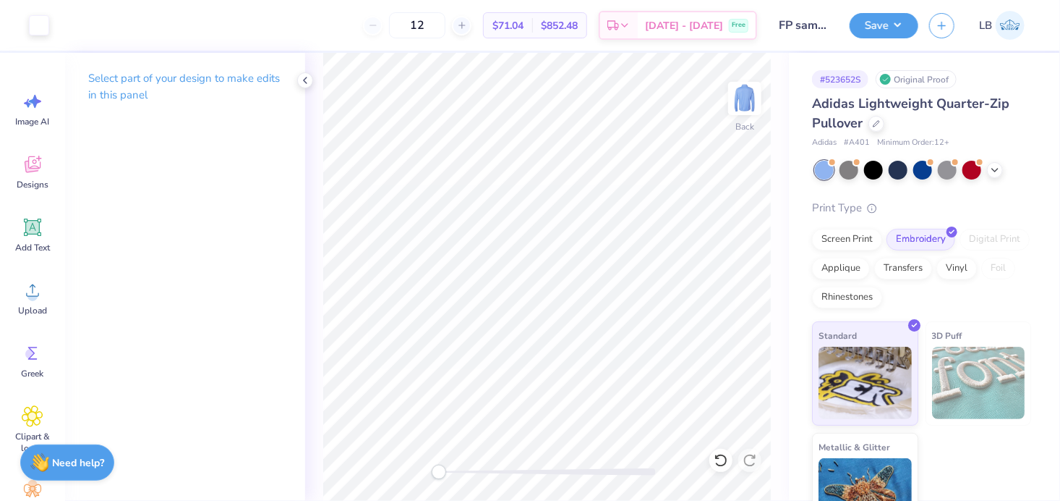
click at [931, 80] on div "Original Proof" at bounding box center [916, 79] width 81 height 18
click at [893, 17] on button "Save" at bounding box center [884, 23] width 69 height 25
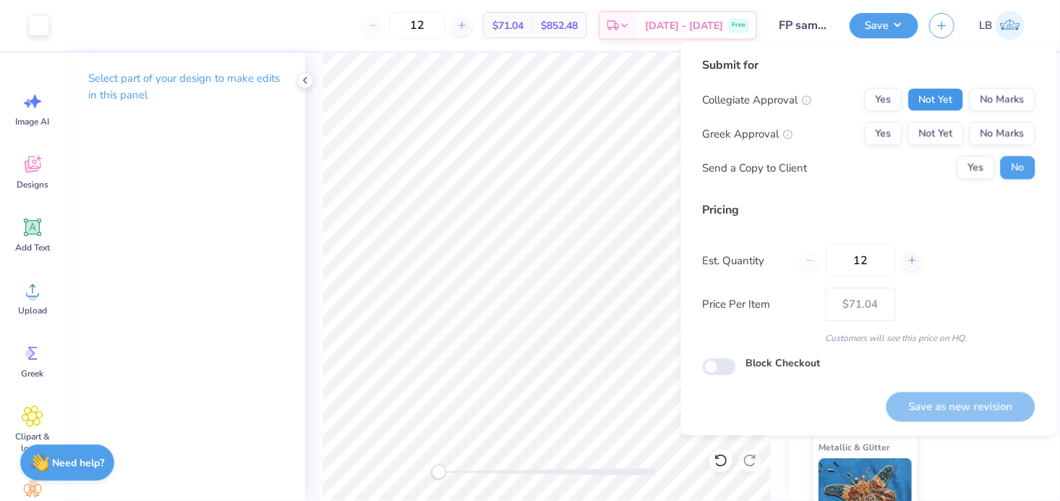
click at [932, 92] on button "Not Yet" at bounding box center [937, 99] width 56 height 23
click at [938, 132] on button "Not Yet" at bounding box center [937, 133] width 56 height 23
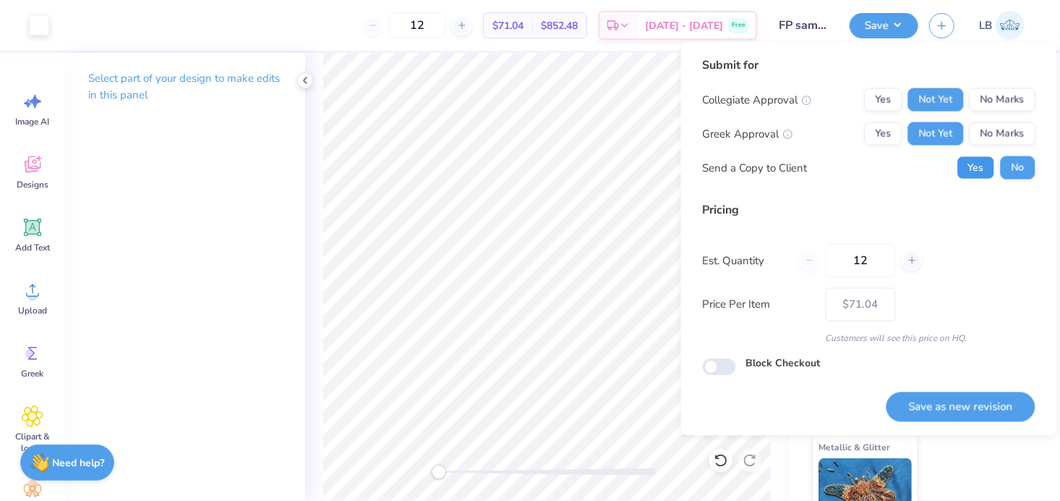
click at [981, 171] on button "Yes" at bounding box center [977, 167] width 38 height 23
click at [963, 404] on button "Save as new revision" at bounding box center [961, 406] width 149 height 30
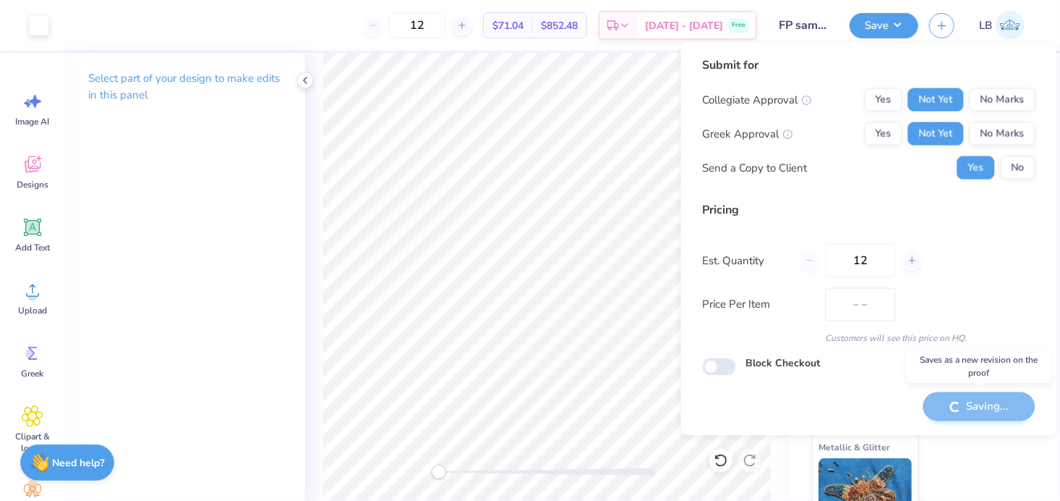
type input "$71.04"
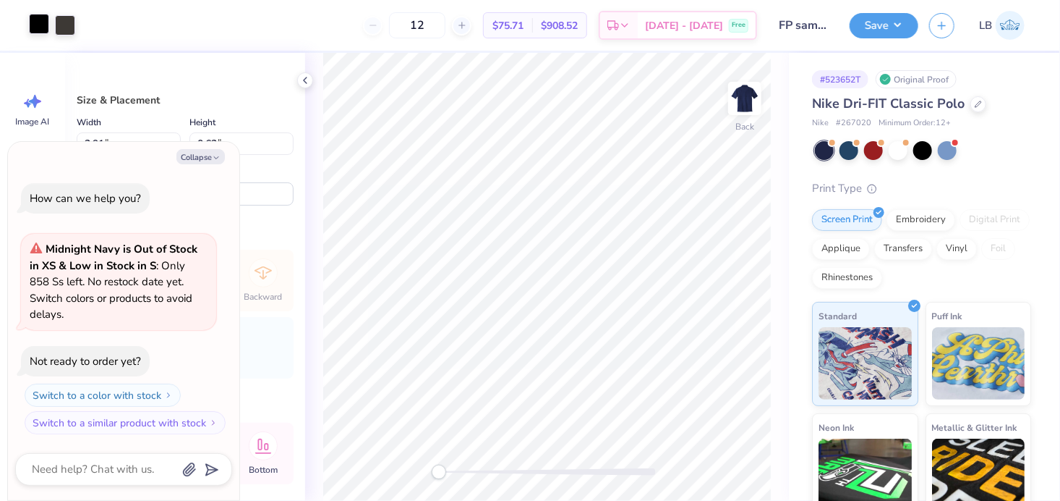
click at [35, 25] on div at bounding box center [39, 24] width 20 height 20
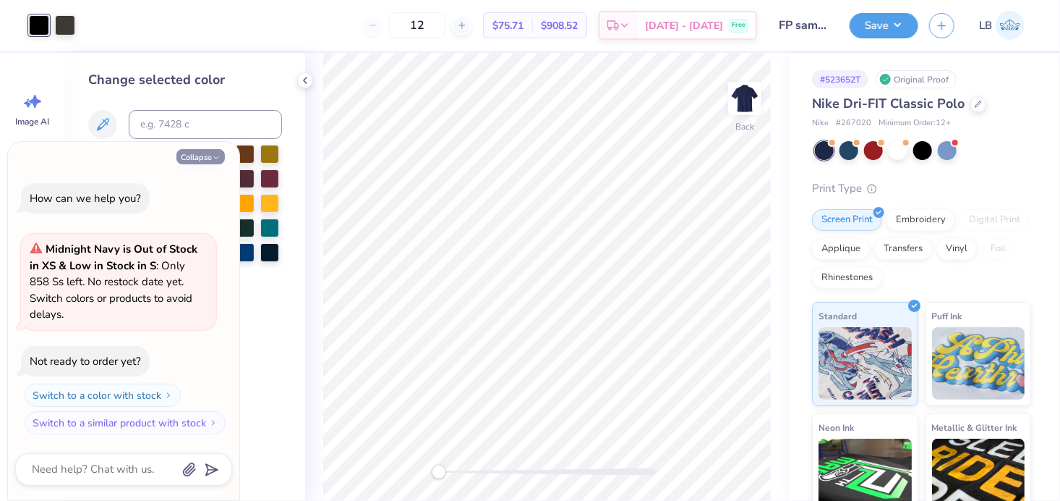
click at [193, 164] on button "Collapse" at bounding box center [201, 156] width 48 height 15
type textarea "x"
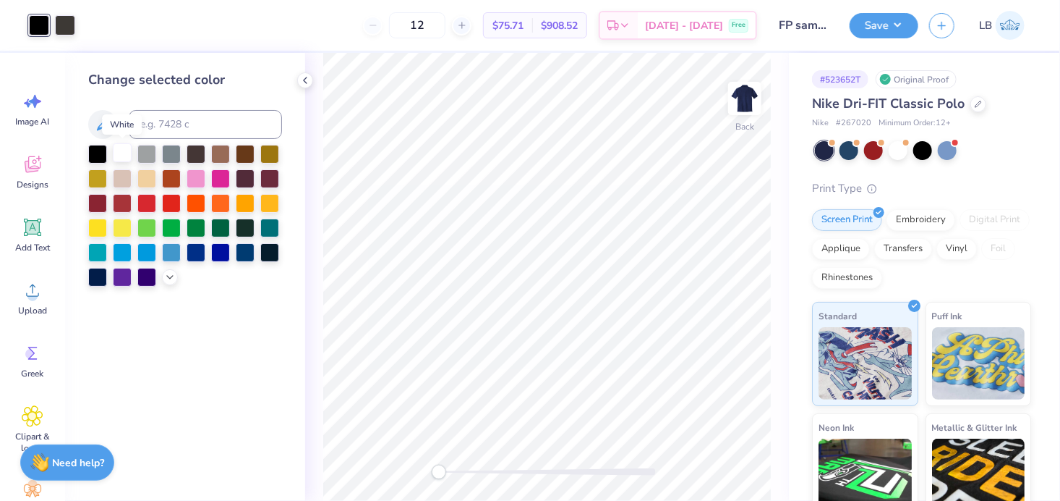
click at [122, 160] on div at bounding box center [122, 152] width 19 height 19
click at [67, 22] on div at bounding box center [65, 24] width 20 height 20
click at [122, 153] on div at bounding box center [122, 152] width 19 height 19
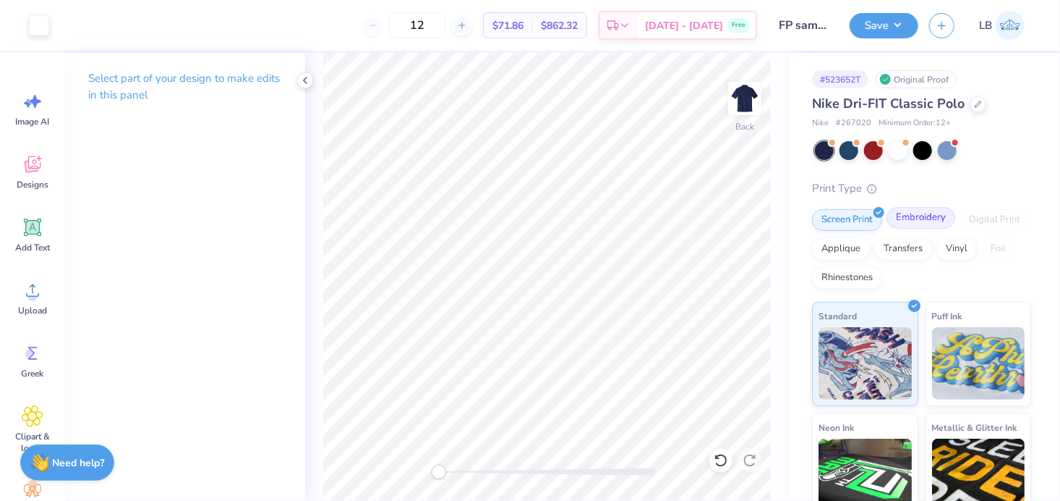
click at [911, 222] on div "Embroidery" at bounding box center [921, 218] width 69 height 22
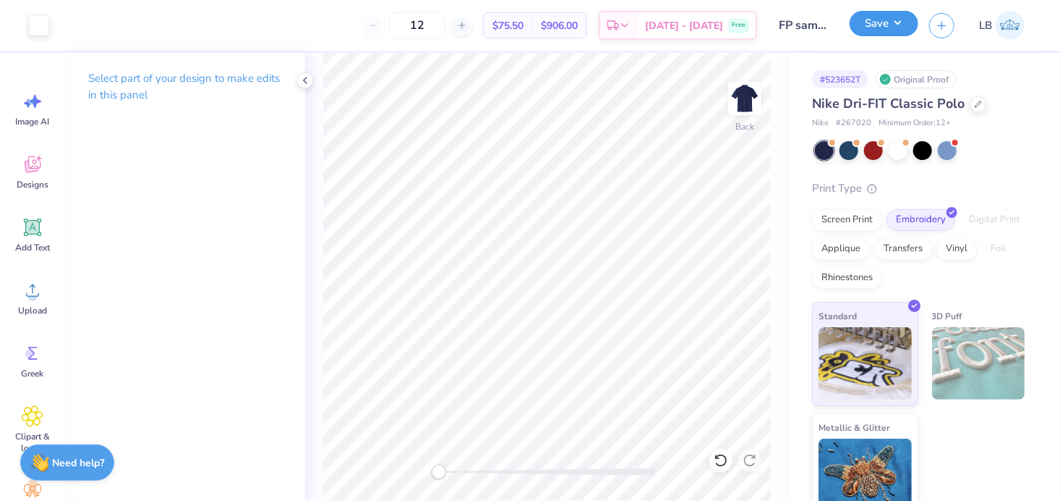
click at [874, 28] on button "Save" at bounding box center [884, 23] width 69 height 25
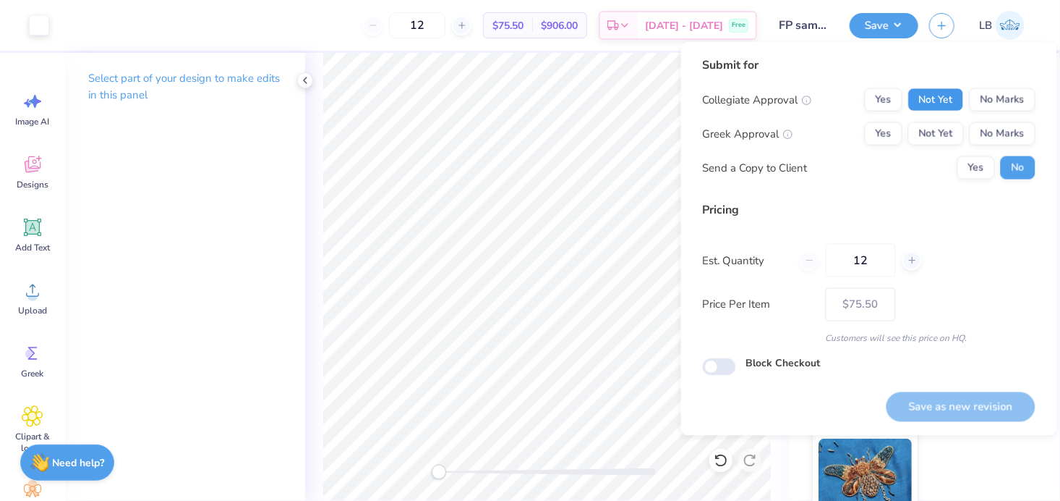
click at [948, 101] on button "Not Yet" at bounding box center [937, 99] width 56 height 23
click at [948, 112] on div "Collegiate Approval Yes Not Yet No Marks Greek Approval Yes Not Yet No Marks Se…" at bounding box center [869, 133] width 333 height 91
click at [948, 129] on button "Not Yet" at bounding box center [937, 133] width 56 height 23
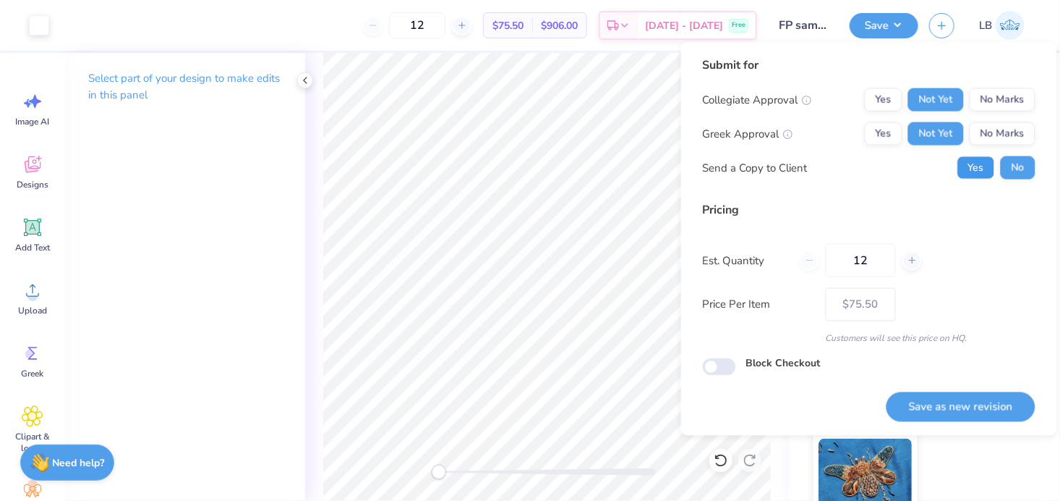
click at [977, 177] on button "Yes" at bounding box center [977, 167] width 38 height 23
click at [978, 413] on button "Save as new revision" at bounding box center [961, 406] width 149 height 30
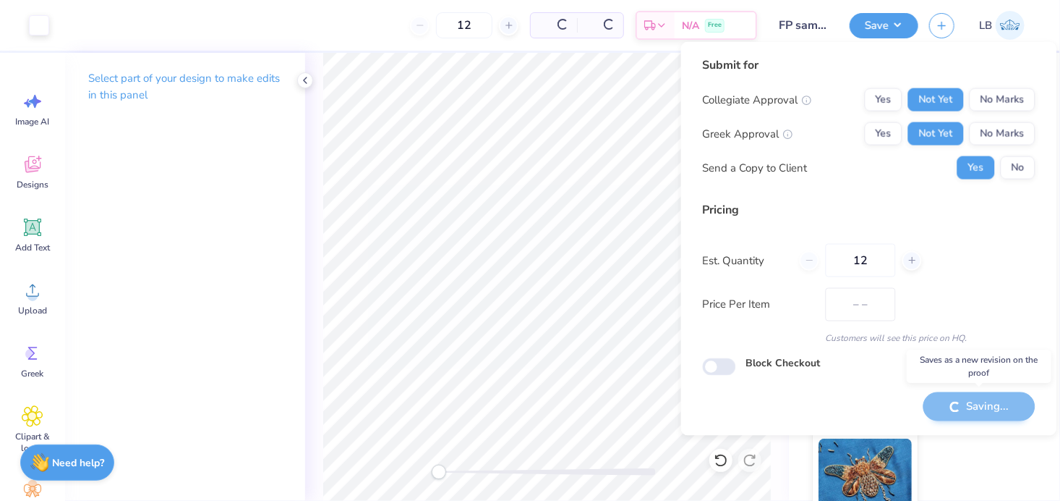
type input "$75.50"
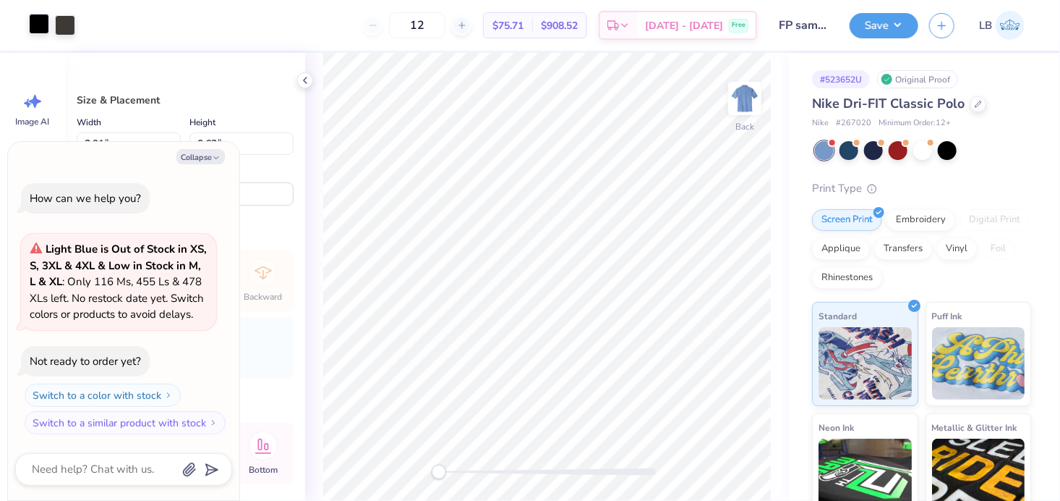
click at [46, 28] on div at bounding box center [39, 24] width 20 height 20
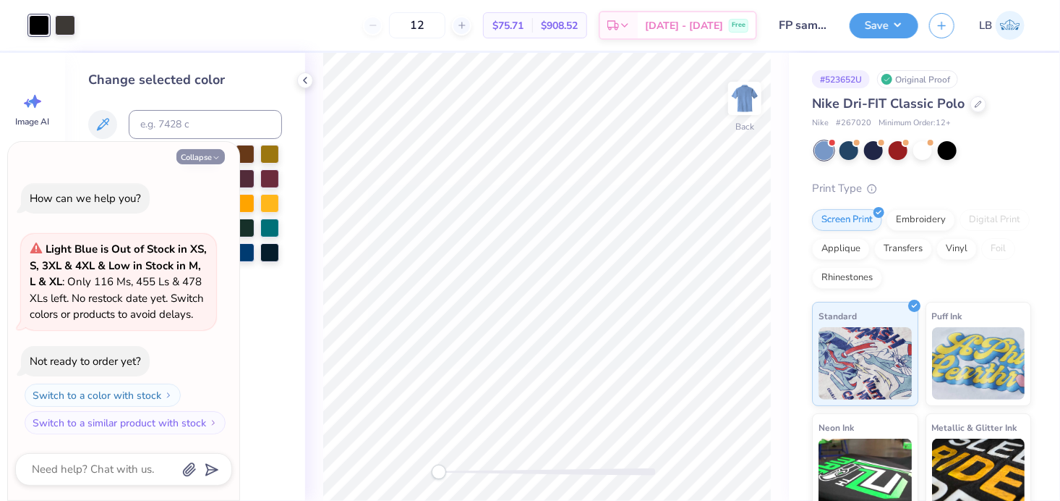
click at [196, 153] on button "Collapse" at bounding box center [201, 156] width 48 height 15
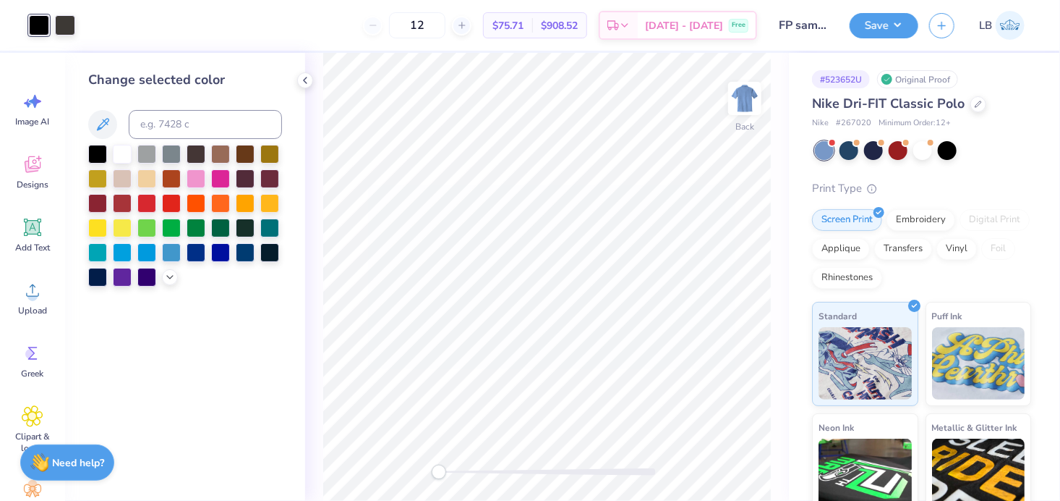
type textarea "x"
click at [124, 155] on div at bounding box center [122, 152] width 19 height 19
click at [67, 29] on div at bounding box center [65, 24] width 20 height 20
click at [122, 150] on div at bounding box center [122, 152] width 19 height 19
click at [304, 83] on icon at bounding box center [305, 81] width 12 height 12
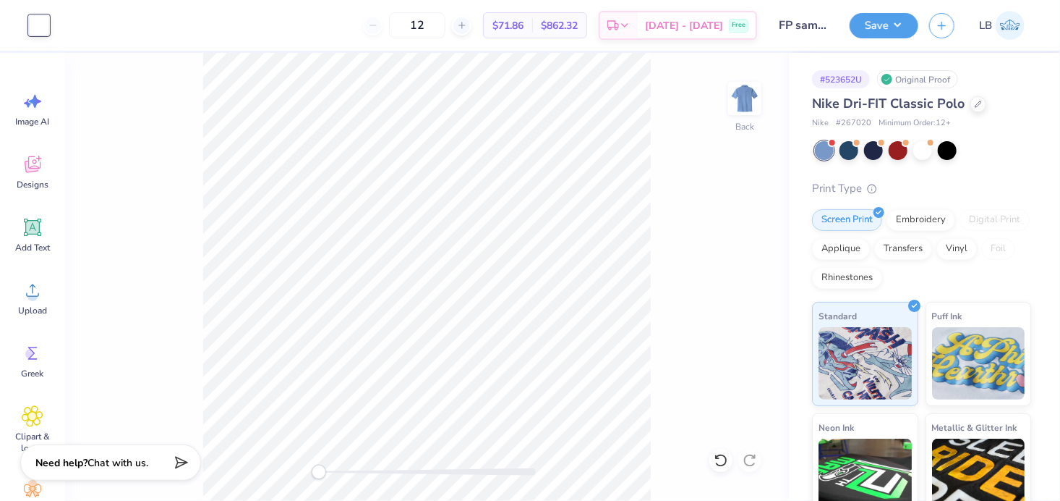
click at [660, 302] on div "Back" at bounding box center [427, 277] width 724 height 448
click at [911, 213] on div "Embroidery" at bounding box center [921, 218] width 69 height 22
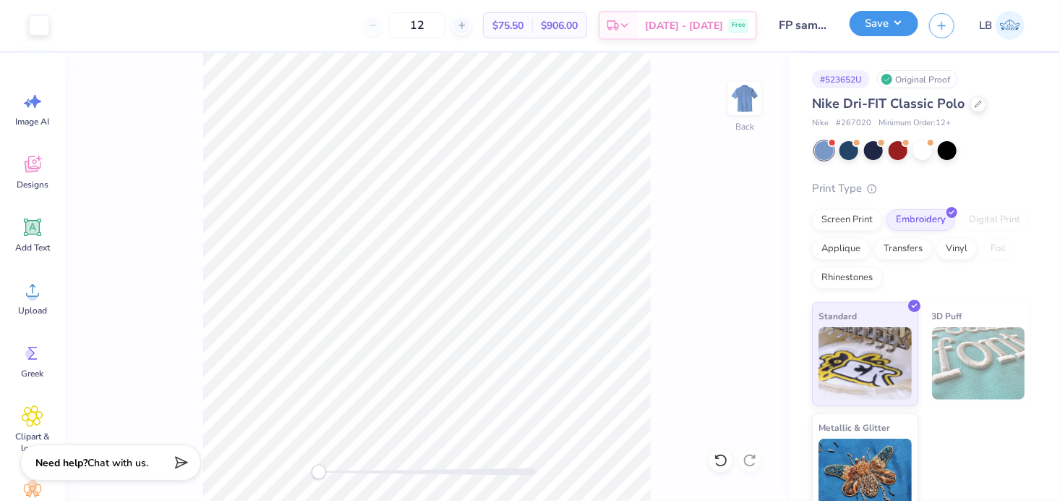
click at [891, 20] on button "Save" at bounding box center [884, 23] width 69 height 25
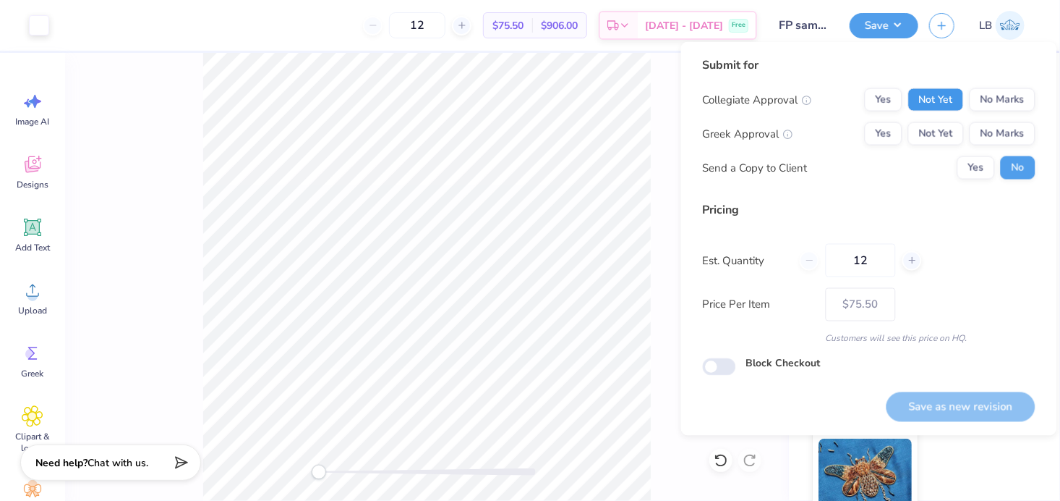
click at [937, 106] on button "Not Yet" at bounding box center [937, 99] width 56 height 23
click at [937, 129] on button "Not Yet" at bounding box center [937, 133] width 56 height 23
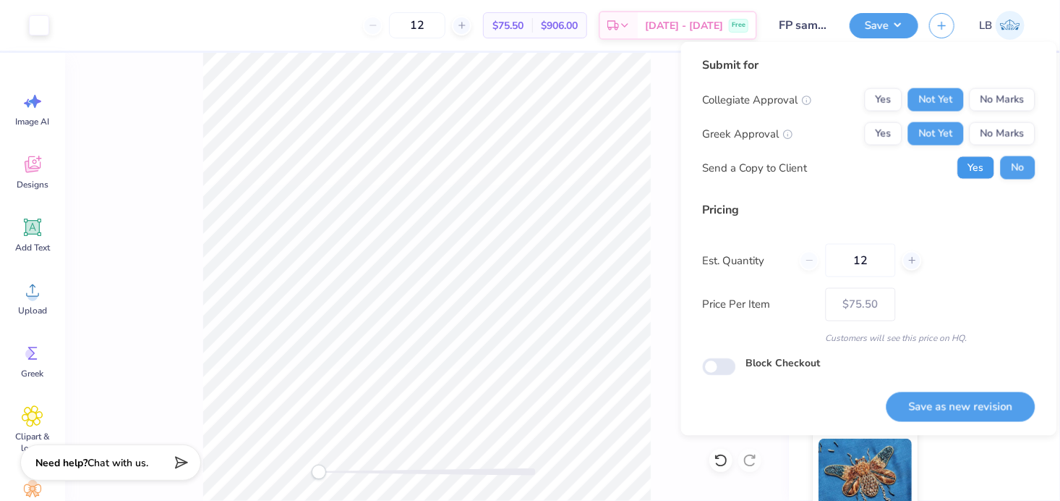
click at [974, 169] on button "Yes" at bounding box center [977, 167] width 38 height 23
click at [949, 404] on button "Save as new revision" at bounding box center [961, 406] width 149 height 30
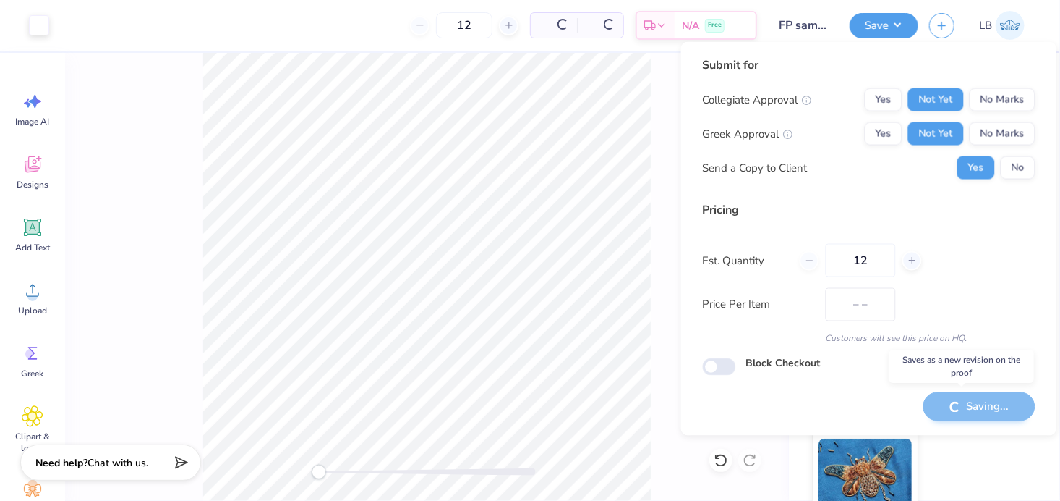
type input "$75.50"
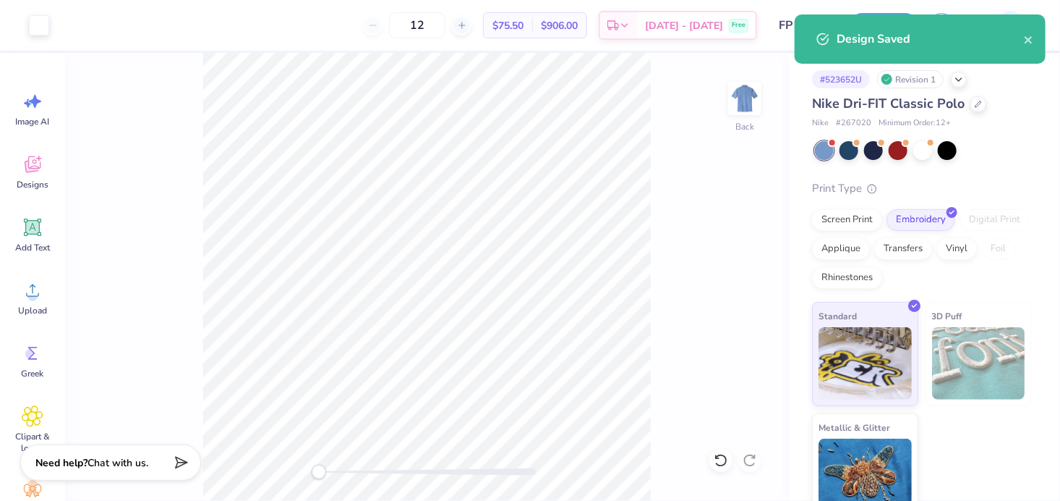
click at [1019, 129] on div "Nike # 267020 Minimum Order: 12 +" at bounding box center [921, 123] width 219 height 12
click at [697, 144] on div "Back" at bounding box center [427, 277] width 724 height 448
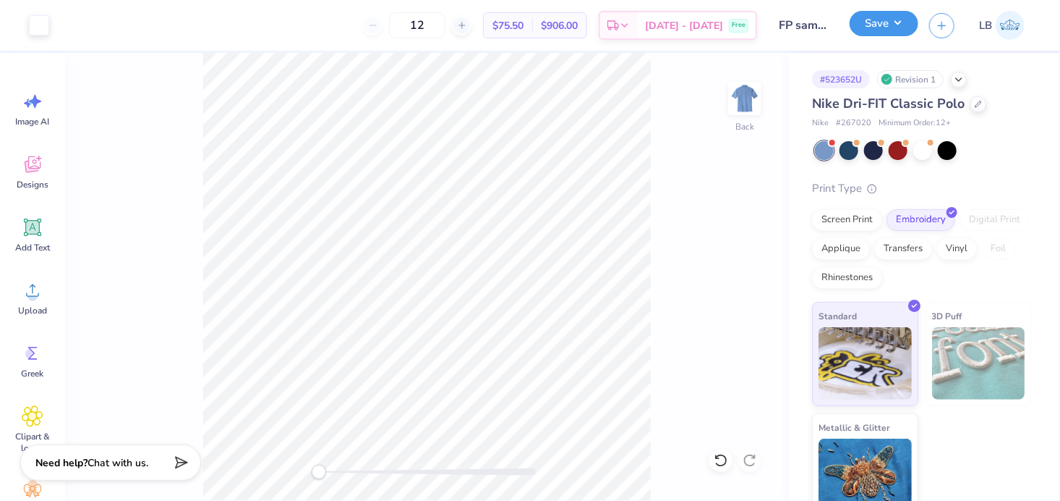
click at [883, 27] on button "Save" at bounding box center [884, 23] width 69 height 25
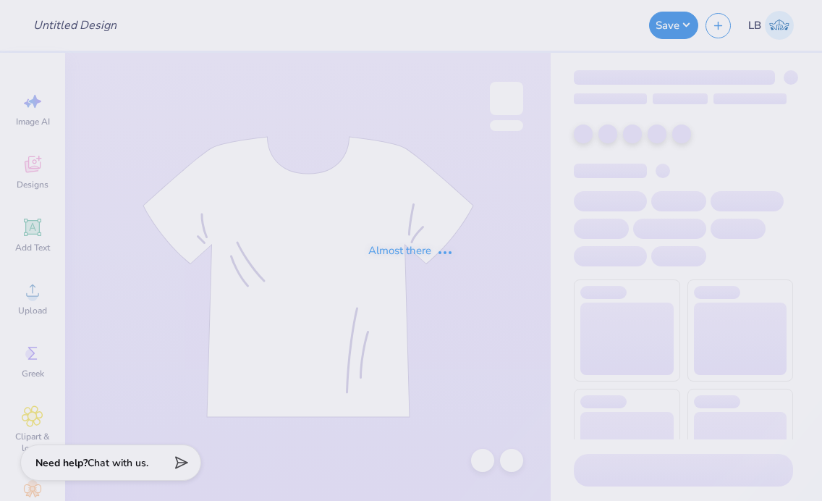
type input "FP sample 2025"
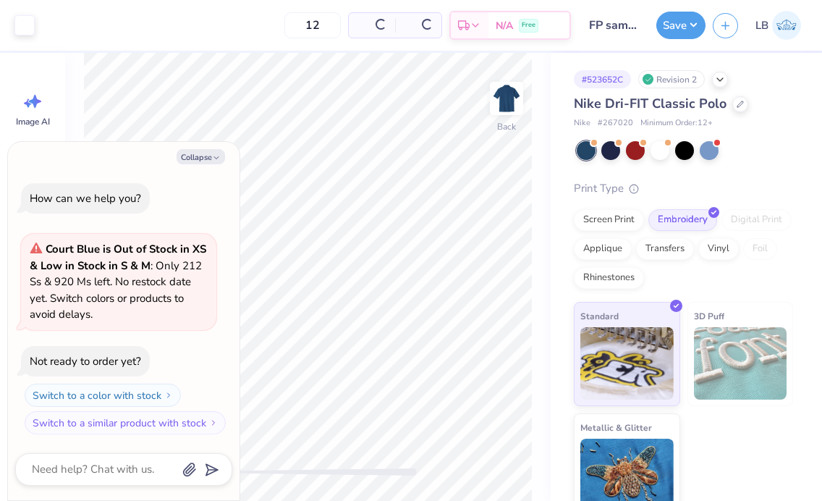
type textarea "x"
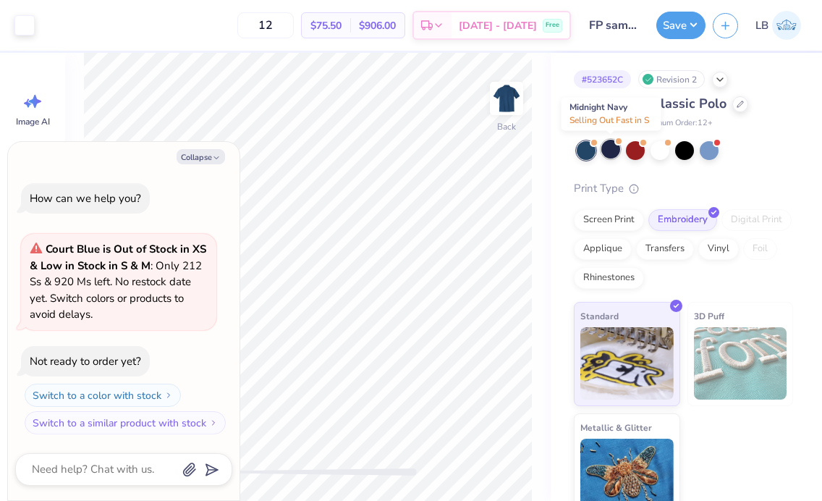
click at [613, 152] on div at bounding box center [610, 149] width 19 height 19
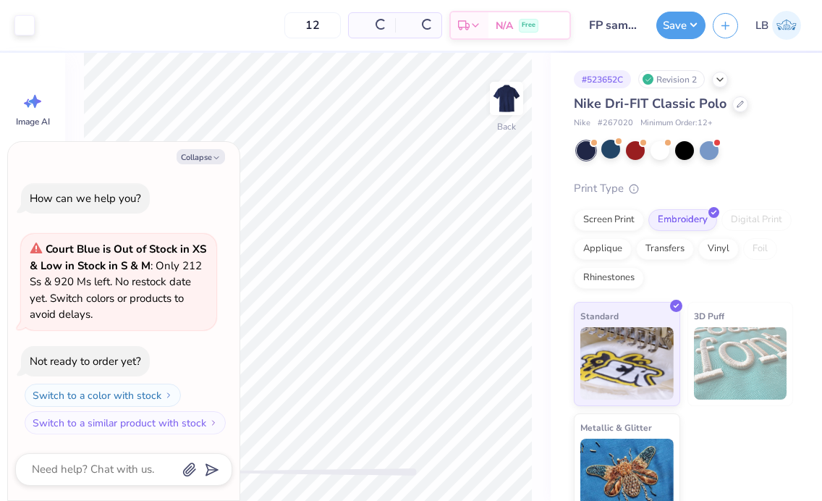
scroll to position [128, 0]
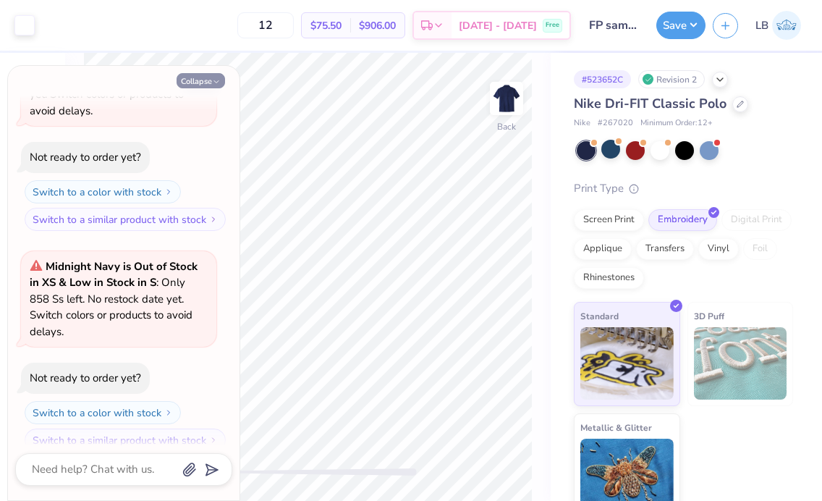
click at [220, 75] on button "Collapse" at bounding box center [201, 80] width 48 height 15
type textarea "x"
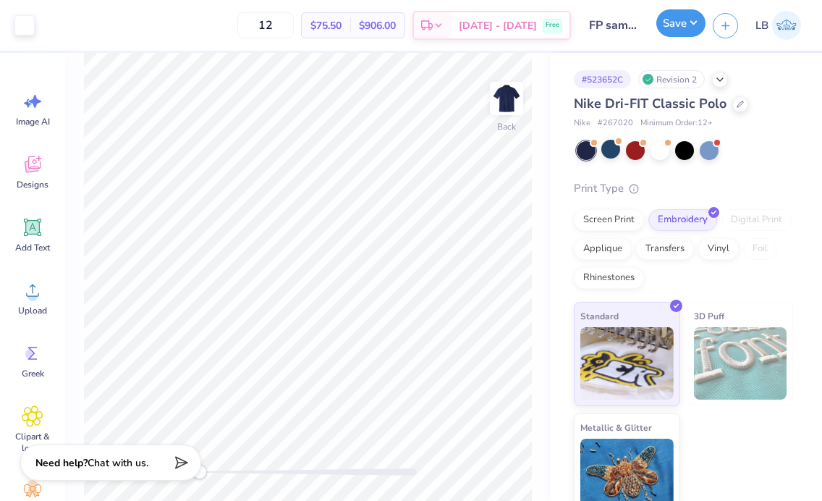
click at [682, 30] on button "Save" at bounding box center [680, 22] width 49 height 27
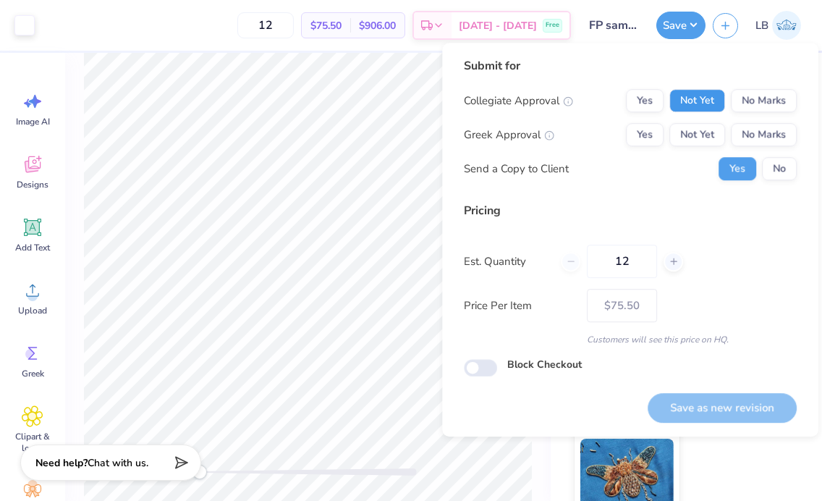
click at [700, 101] on button "Not Yet" at bounding box center [697, 100] width 56 height 23
click at [705, 129] on button "Not Yet" at bounding box center [697, 134] width 56 height 23
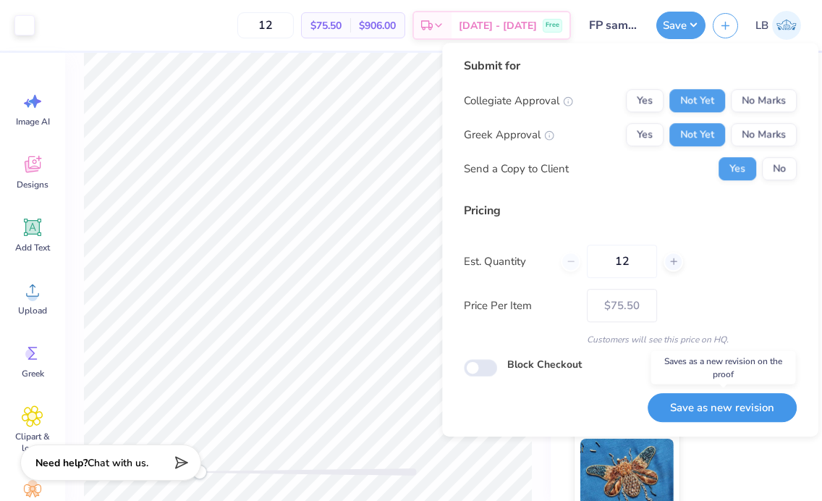
click at [758, 409] on button "Save as new revision" at bounding box center [721, 408] width 149 height 30
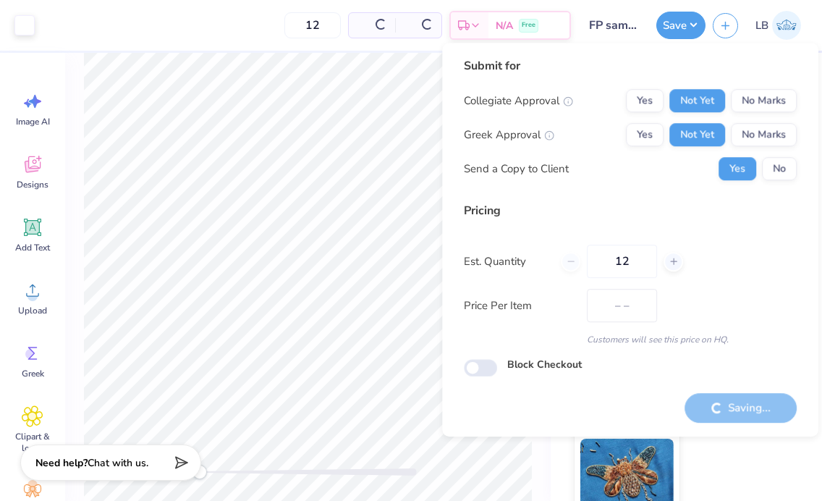
type input "$75.50"
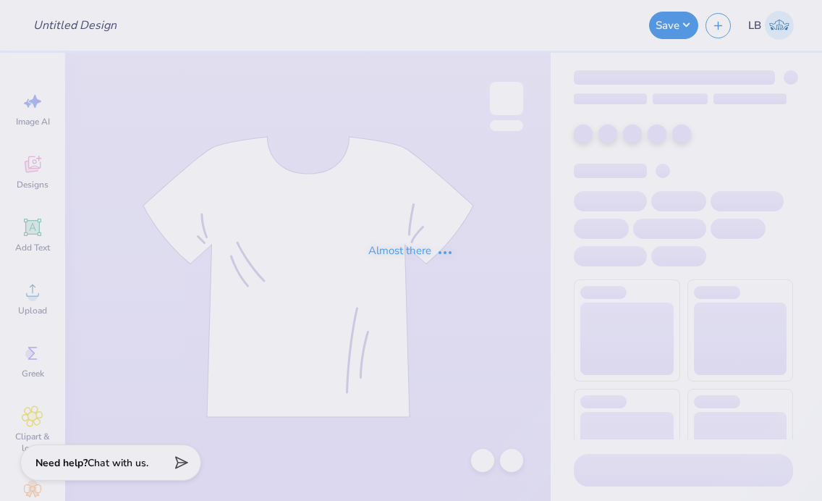
type input "FP sample 2025"
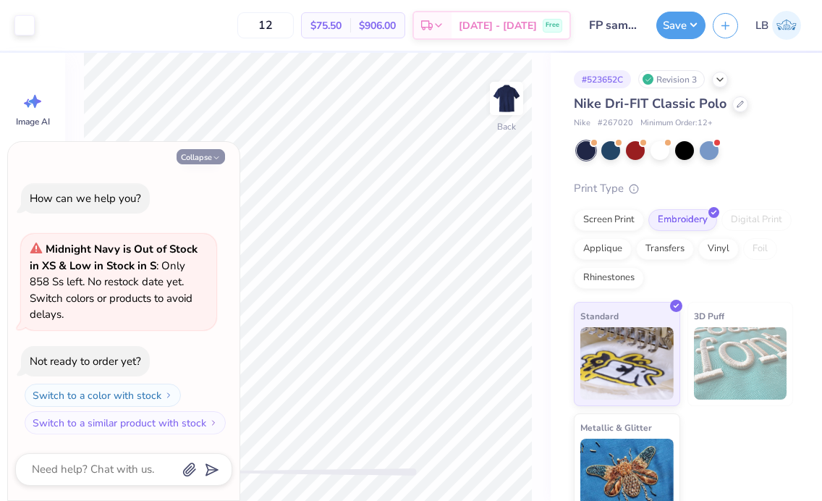
click at [214, 162] on icon "button" at bounding box center [216, 157] width 9 height 9
type textarea "x"
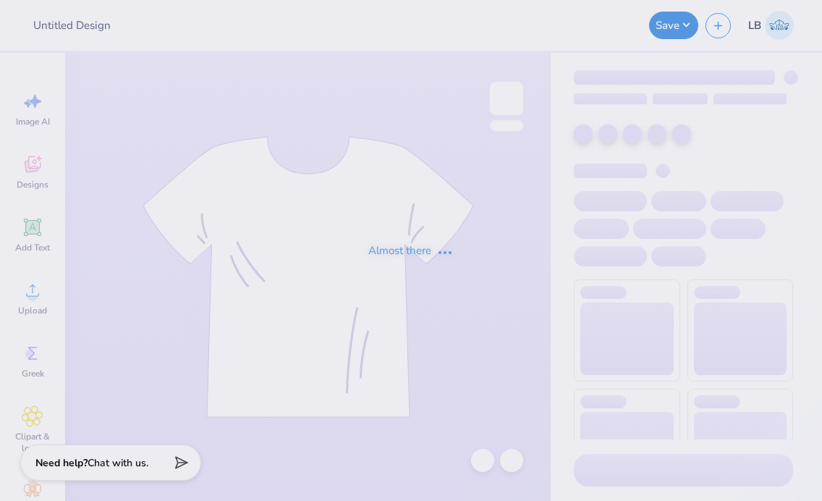
type input "FP sample 2025"
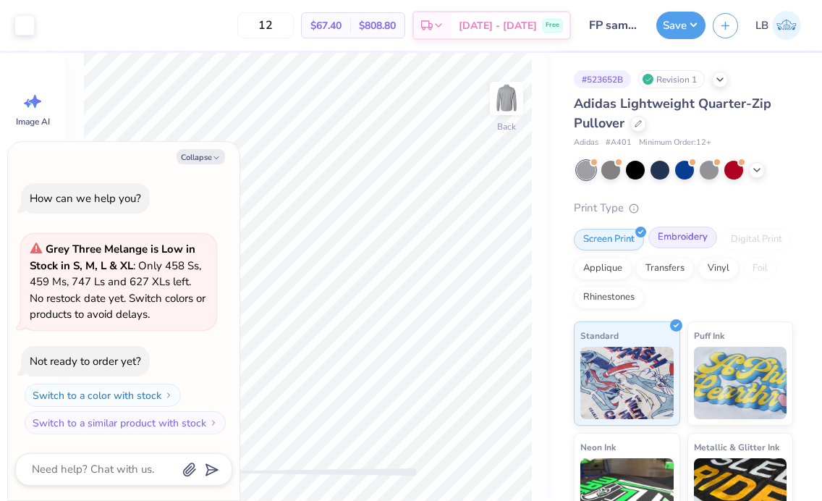
click at [676, 242] on div "Embroidery" at bounding box center [682, 237] width 69 height 22
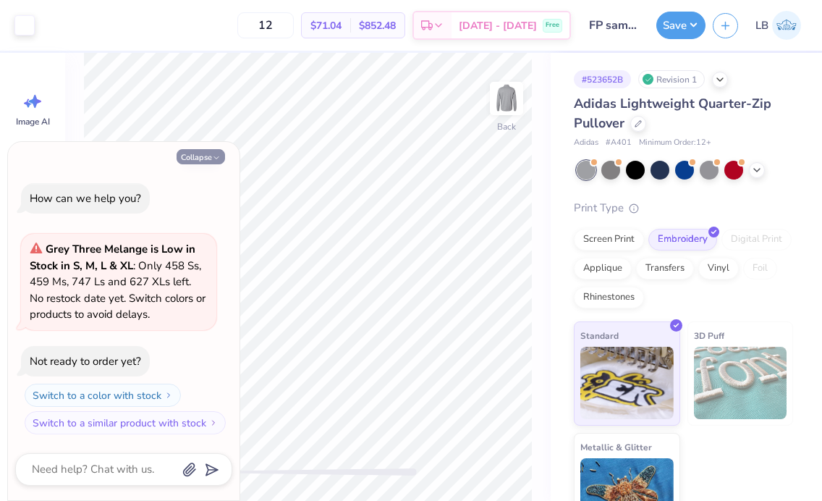
click at [198, 156] on button "Collapse" at bounding box center [201, 156] width 48 height 15
type textarea "x"
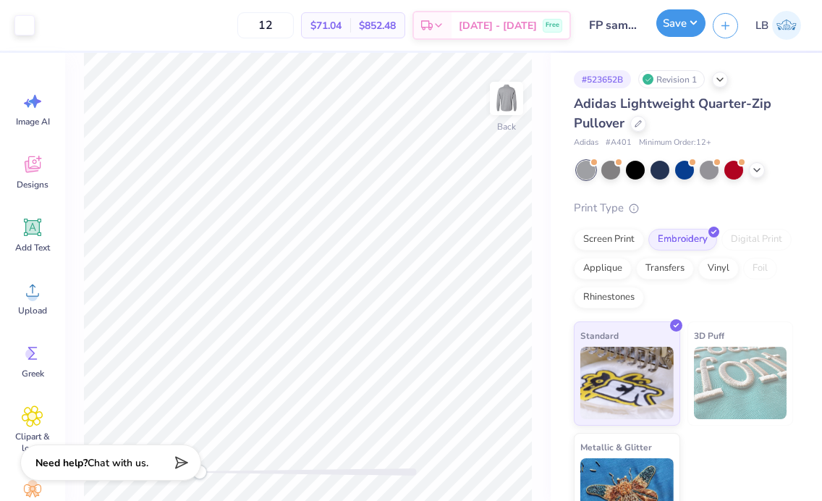
click at [673, 31] on button "Save" at bounding box center [680, 22] width 49 height 27
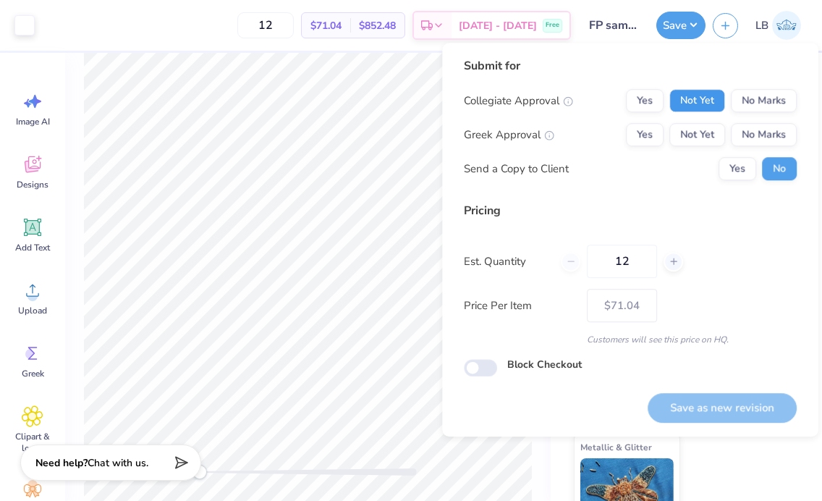
click at [690, 97] on button "Not Yet" at bounding box center [697, 100] width 56 height 23
click at [702, 137] on button "Not Yet" at bounding box center [697, 134] width 56 height 23
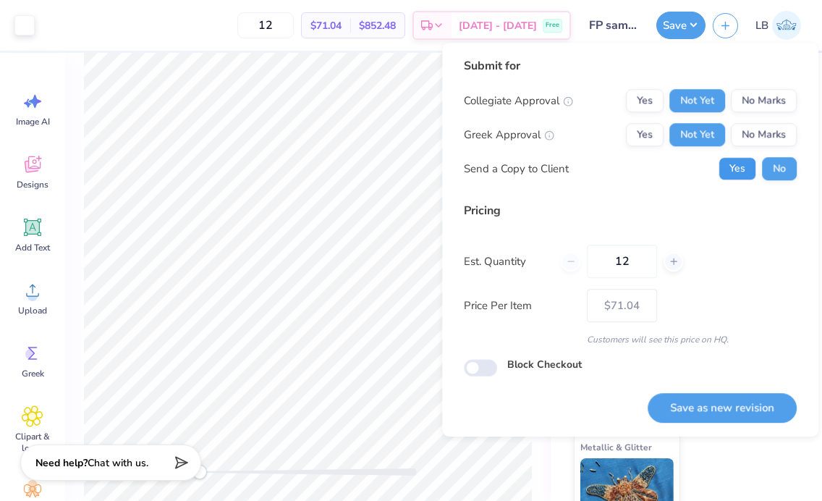
click at [726, 157] on button "Yes" at bounding box center [737, 168] width 38 height 23
click at [738, 399] on button "Save as new revision" at bounding box center [721, 408] width 149 height 30
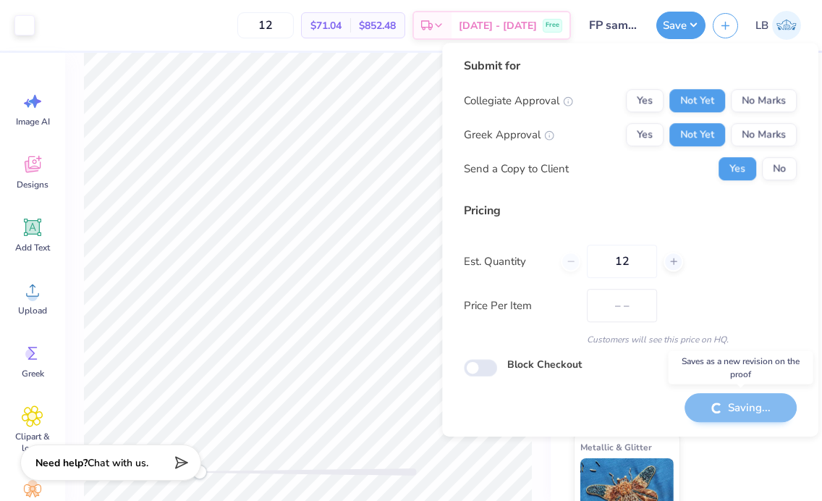
type input "$71.04"
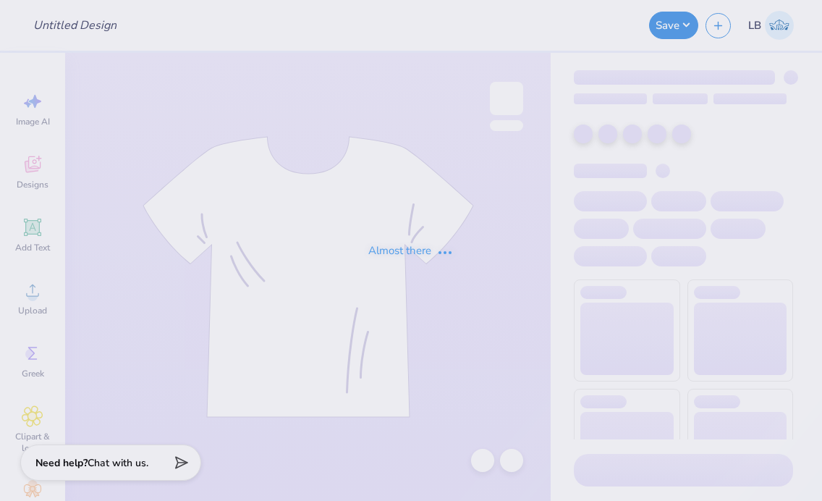
type input "FP sample 2025"
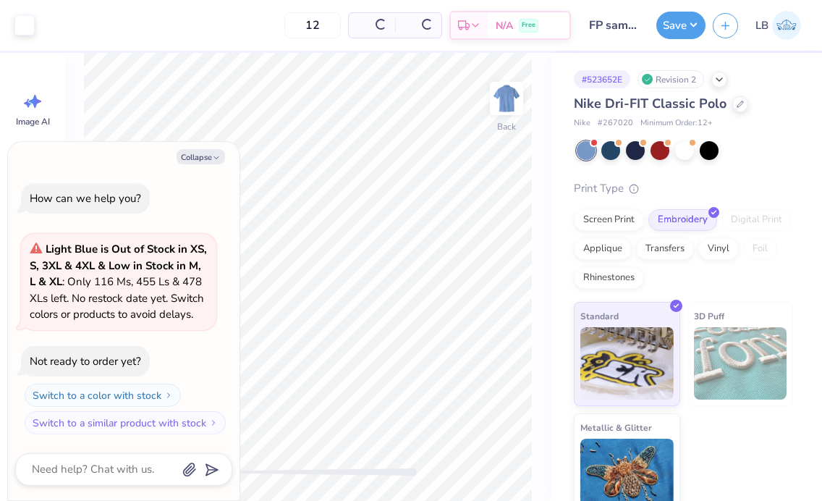
type textarea "x"
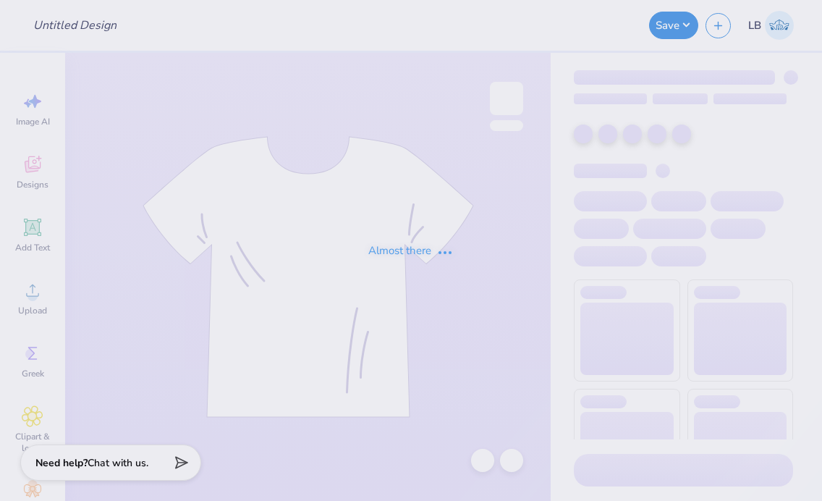
type input "FP sample 2025"
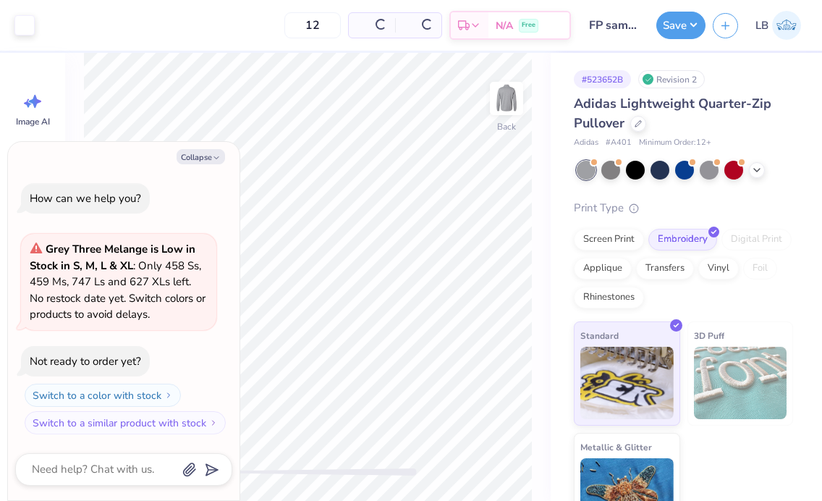
type textarea "x"
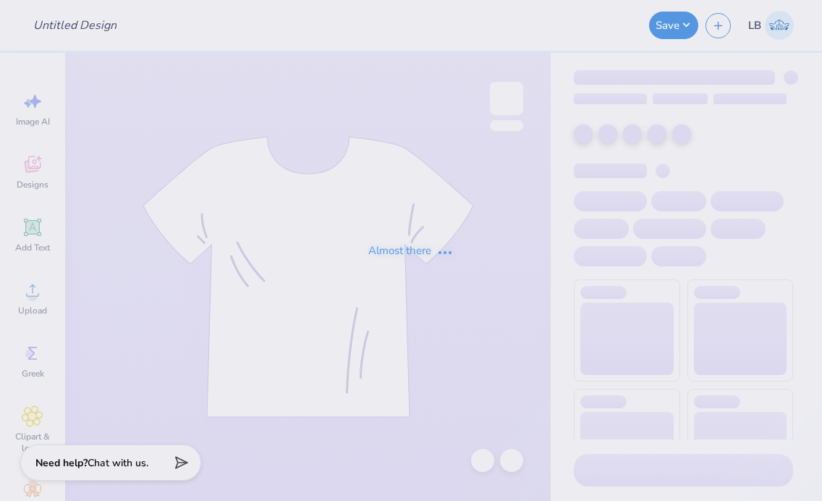
type input "FP sample 2025"
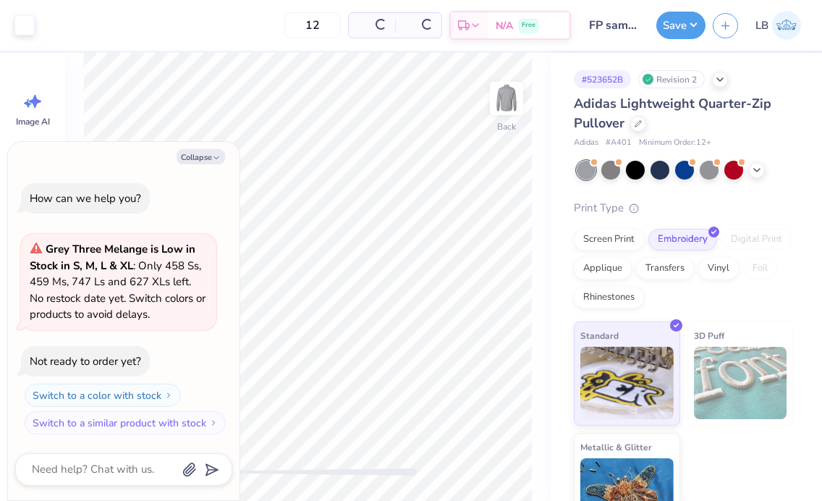
type textarea "x"
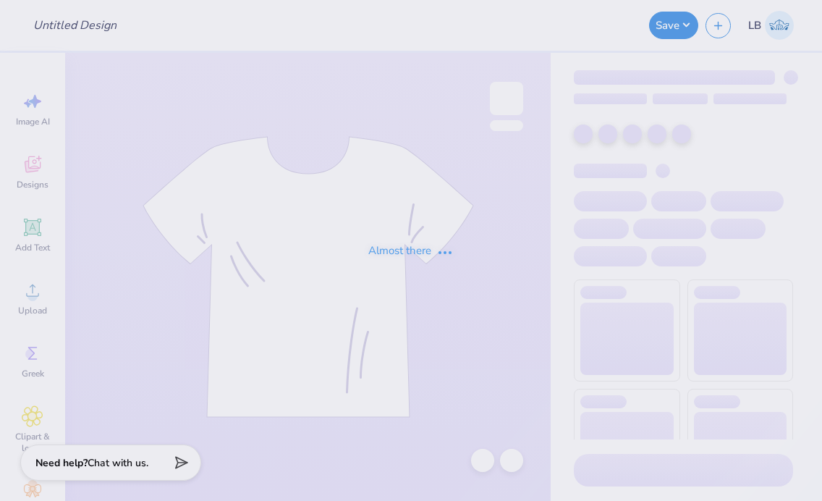
type input "FP sample 2025"
